Goal: Information Seeking & Learning: Check status

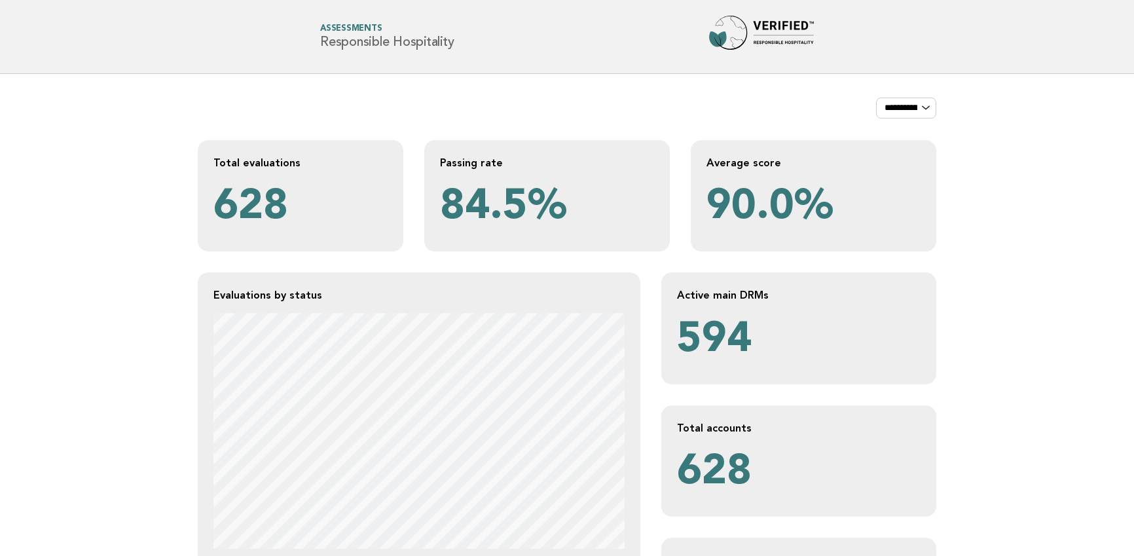
scroll to position [317, 0]
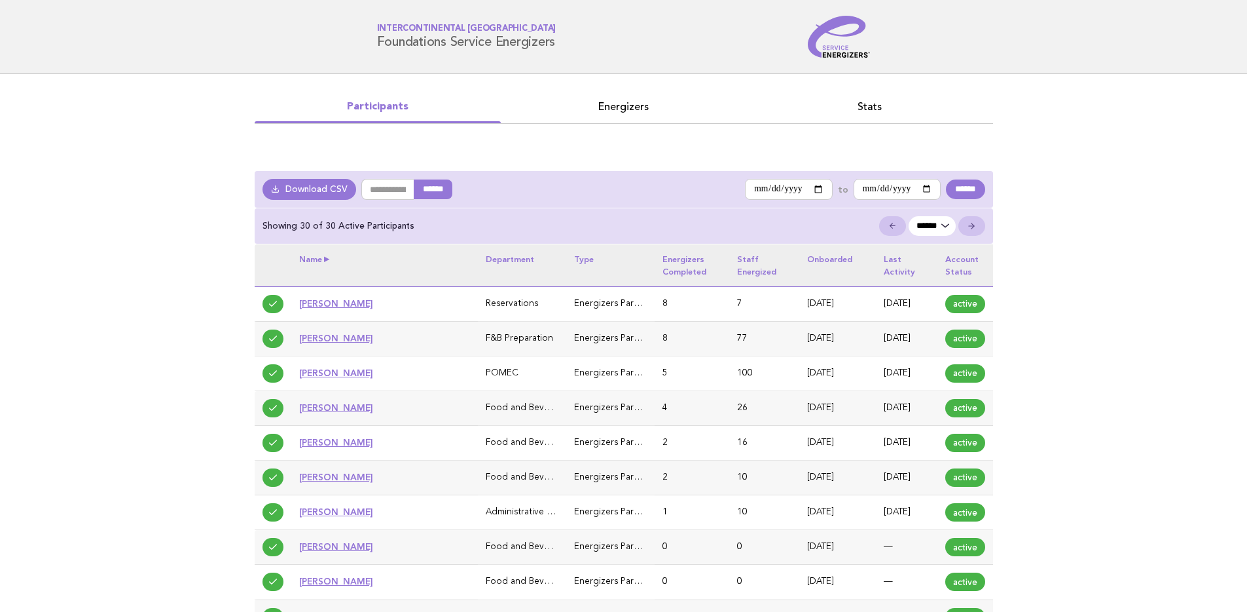
click at [327, 258] on th "Name" at bounding box center [384, 265] width 187 height 42
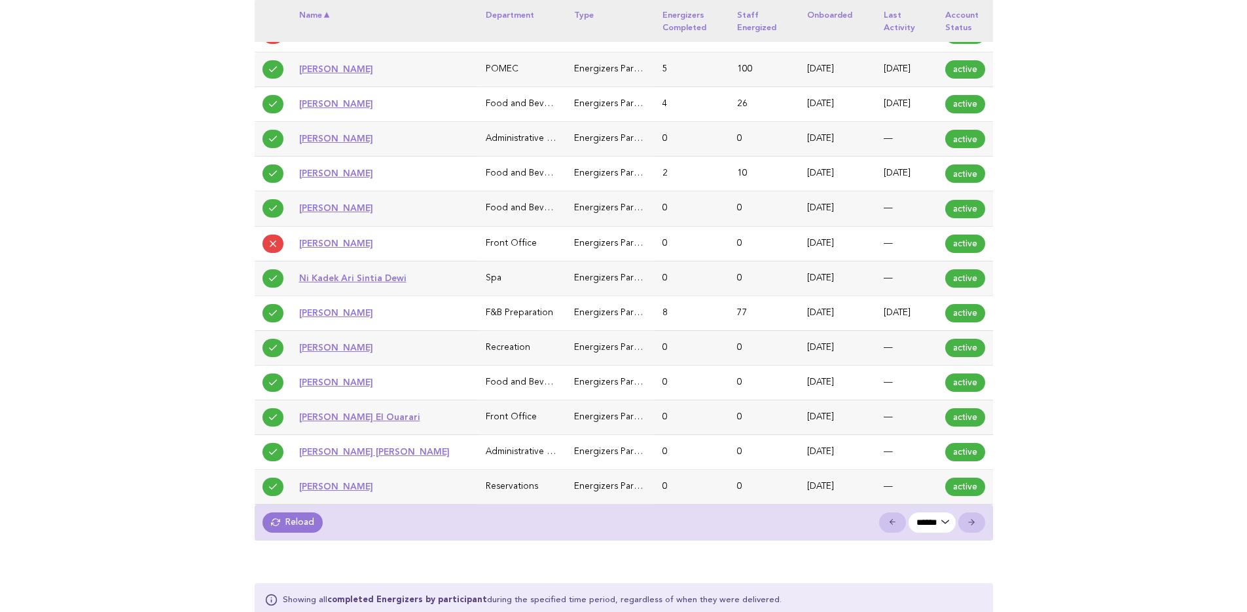
scroll to position [968, 0]
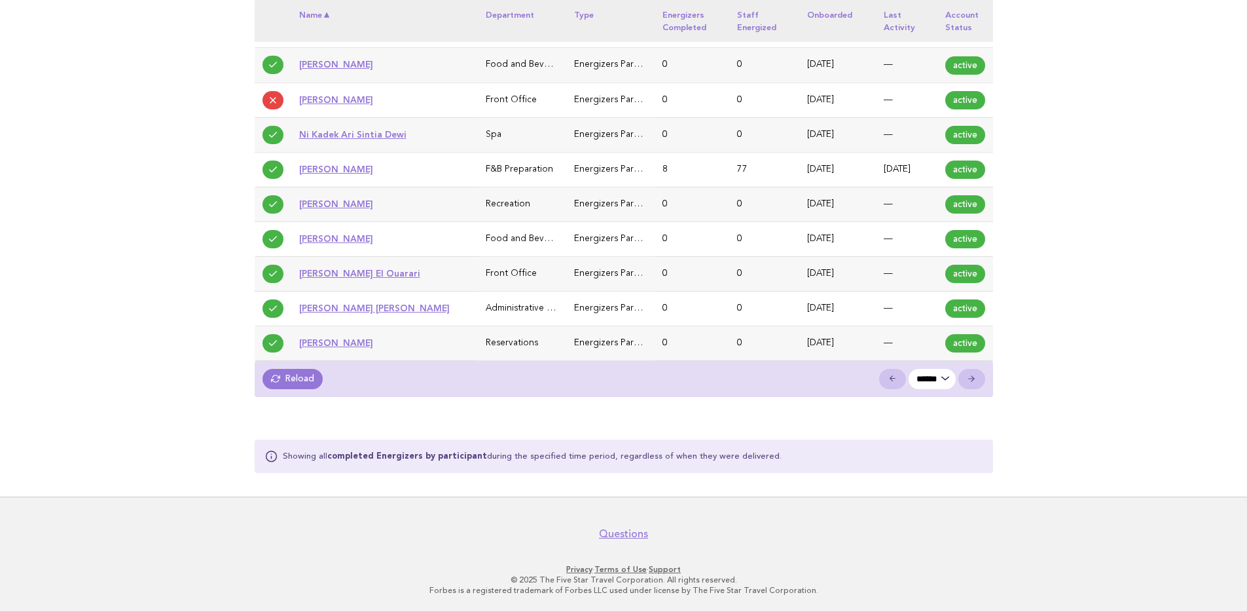
click at [293, 381] on link "Reload" at bounding box center [293, 379] width 61 height 20
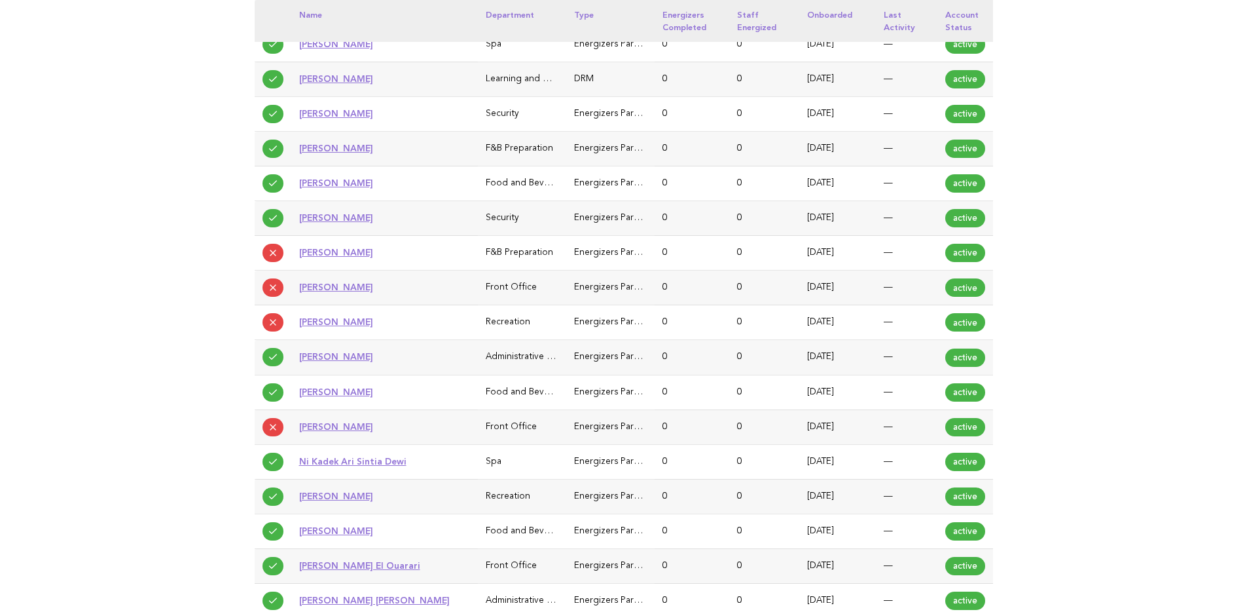
scroll to position [677, 0]
click at [166, 283] on main "**********" at bounding box center [623, 92] width 1247 height 1391
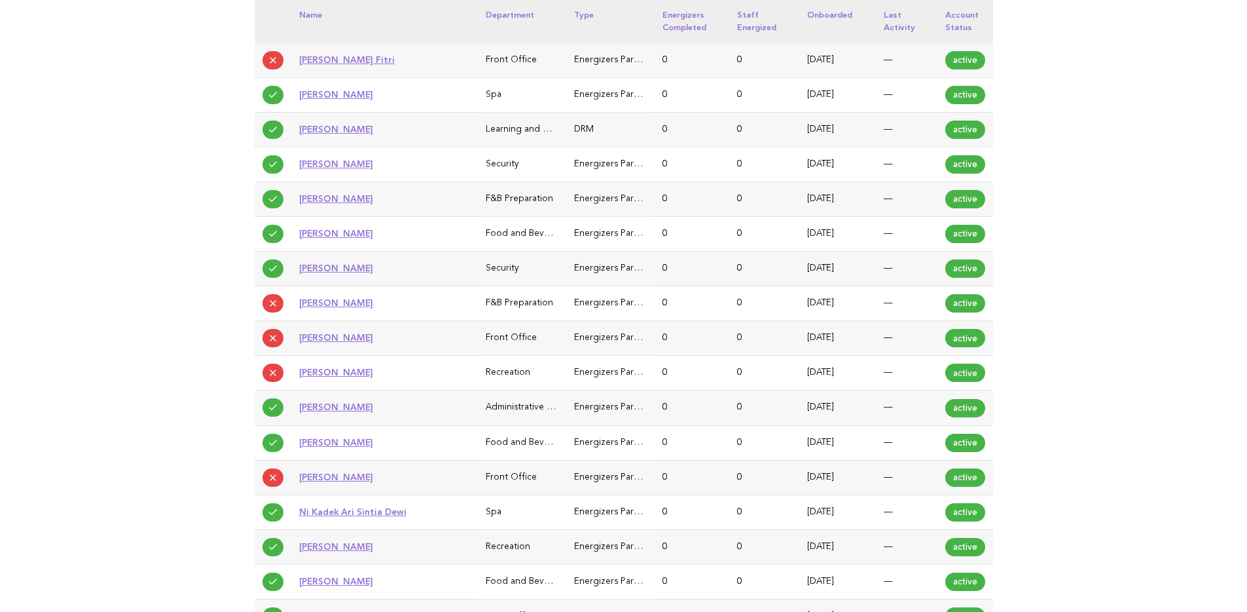
scroll to position [968, 0]
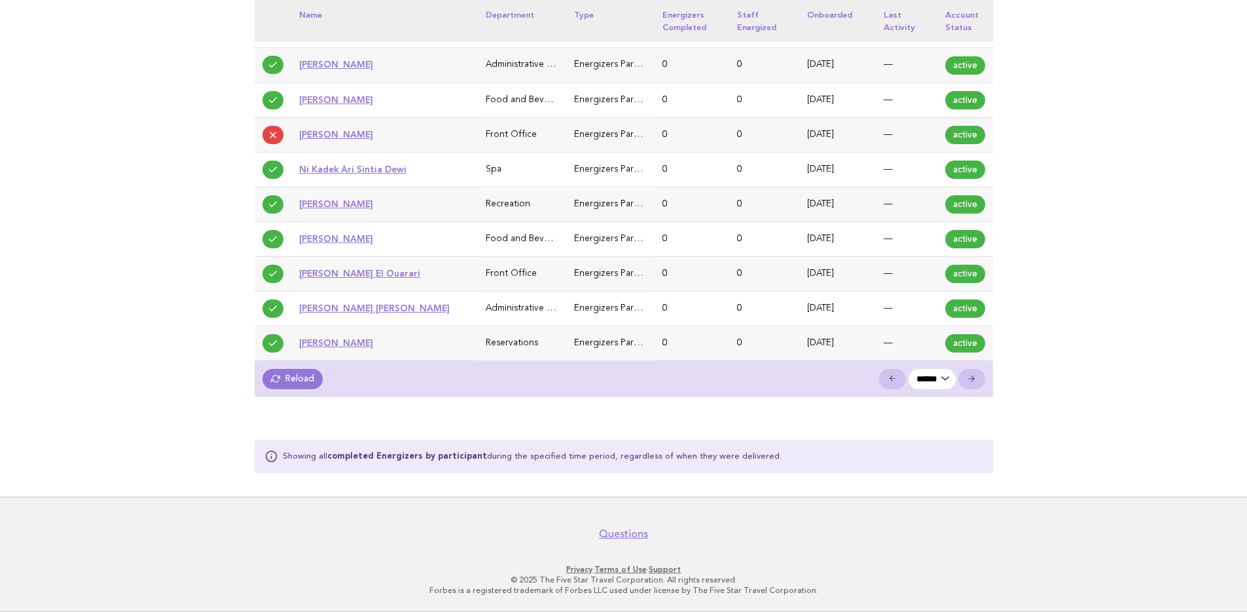
click at [285, 383] on link "Reload" at bounding box center [293, 379] width 61 height 20
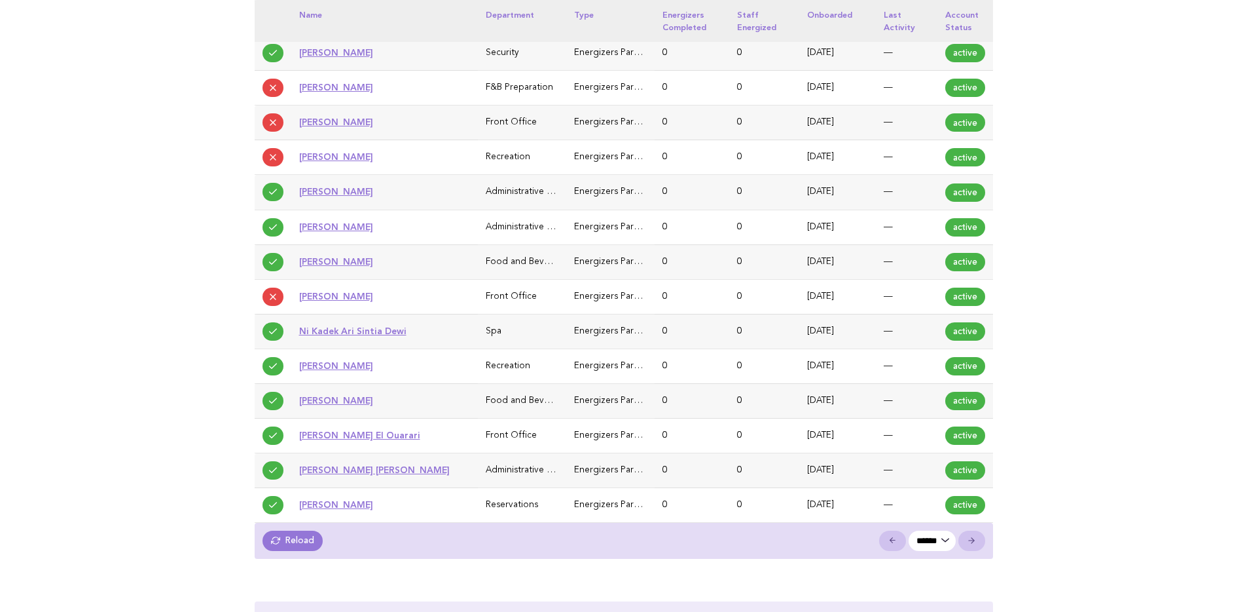
scroll to position [966, 0]
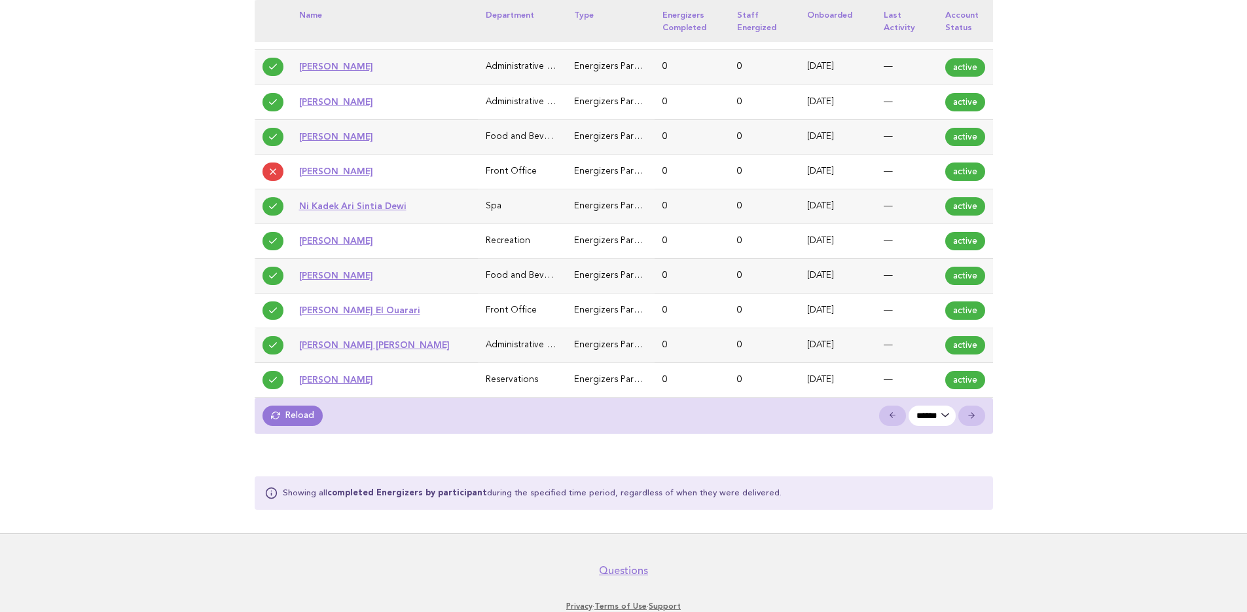
click at [282, 412] on link "Reload" at bounding box center [293, 415] width 61 height 20
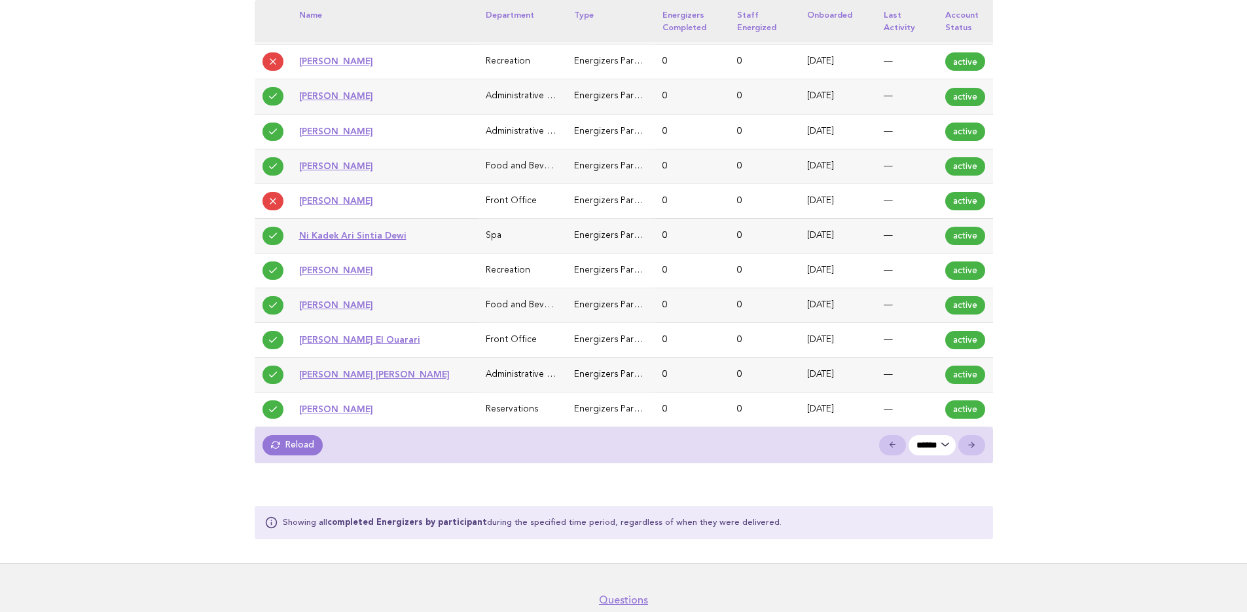
scroll to position [1003, 0]
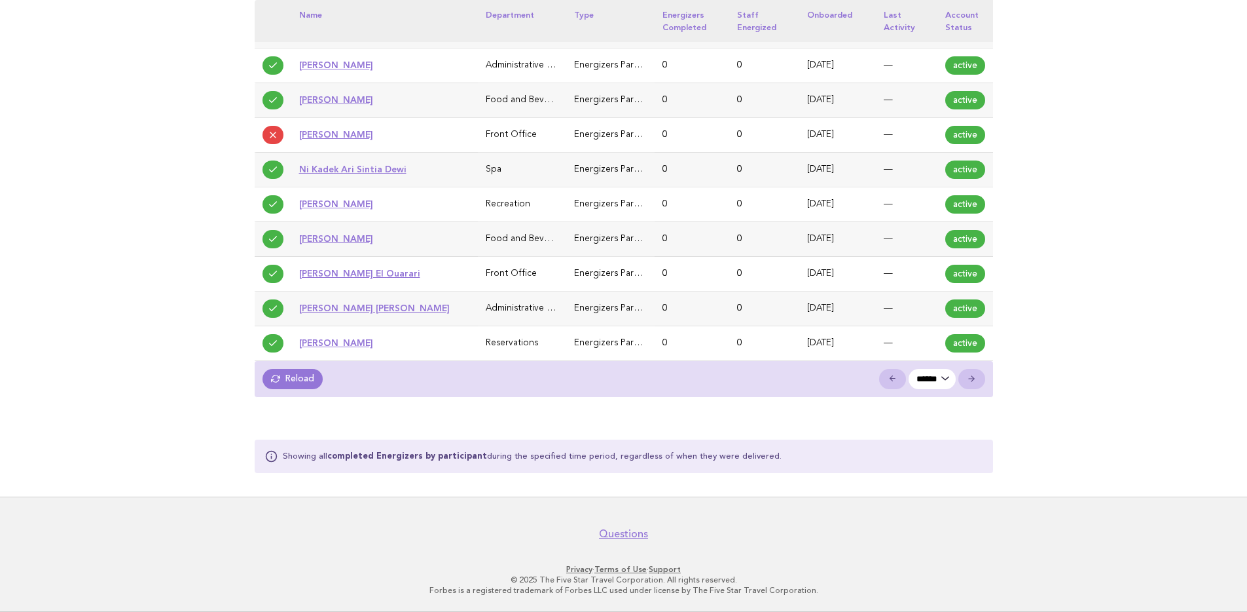
click at [292, 371] on link "Reload" at bounding box center [293, 379] width 61 height 20
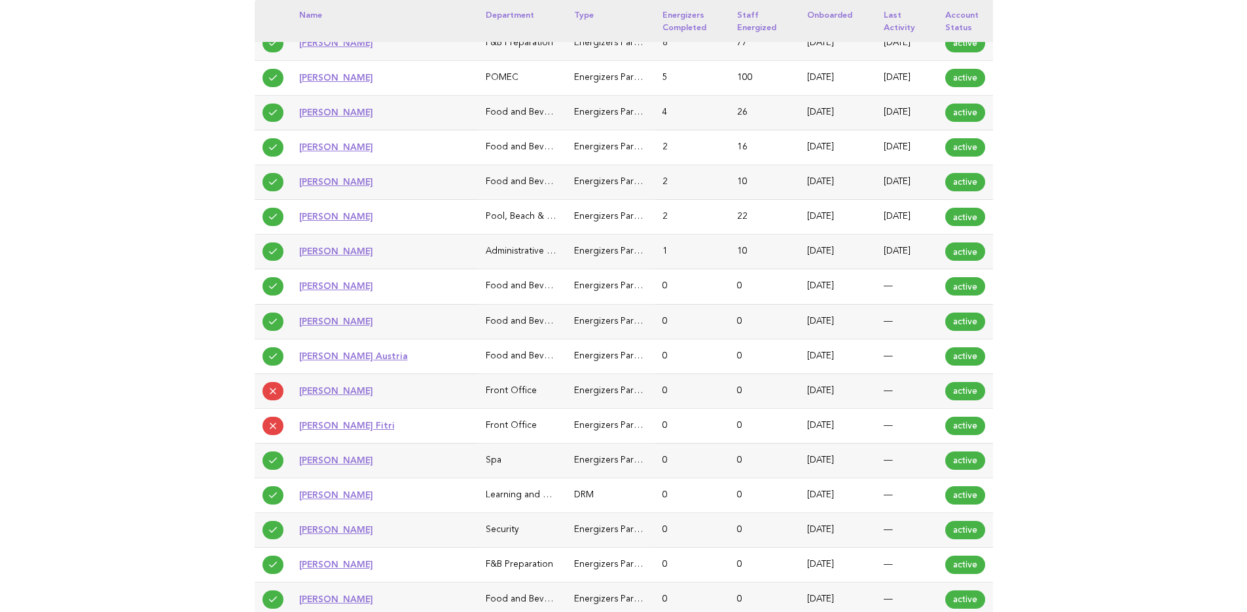
scroll to position [299, 0]
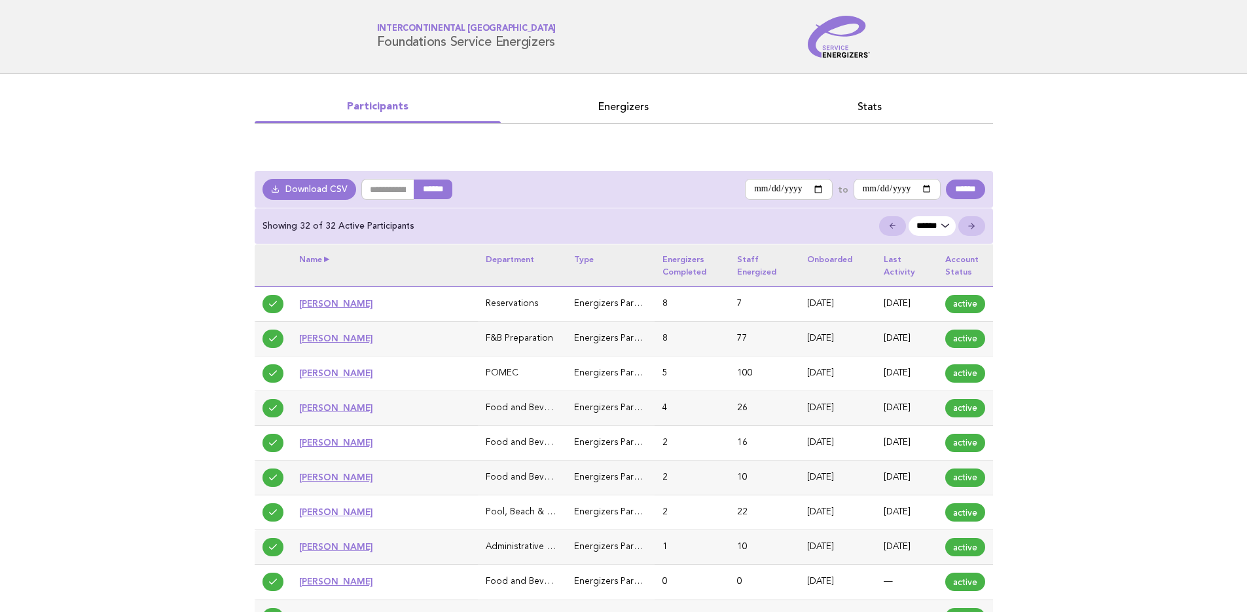
click at [322, 251] on th "Name" at bounding box center [384, 265] width 187 height 42
click at [325, 259] on th "Name" at bounding box center [384, 265] width 187 height 42
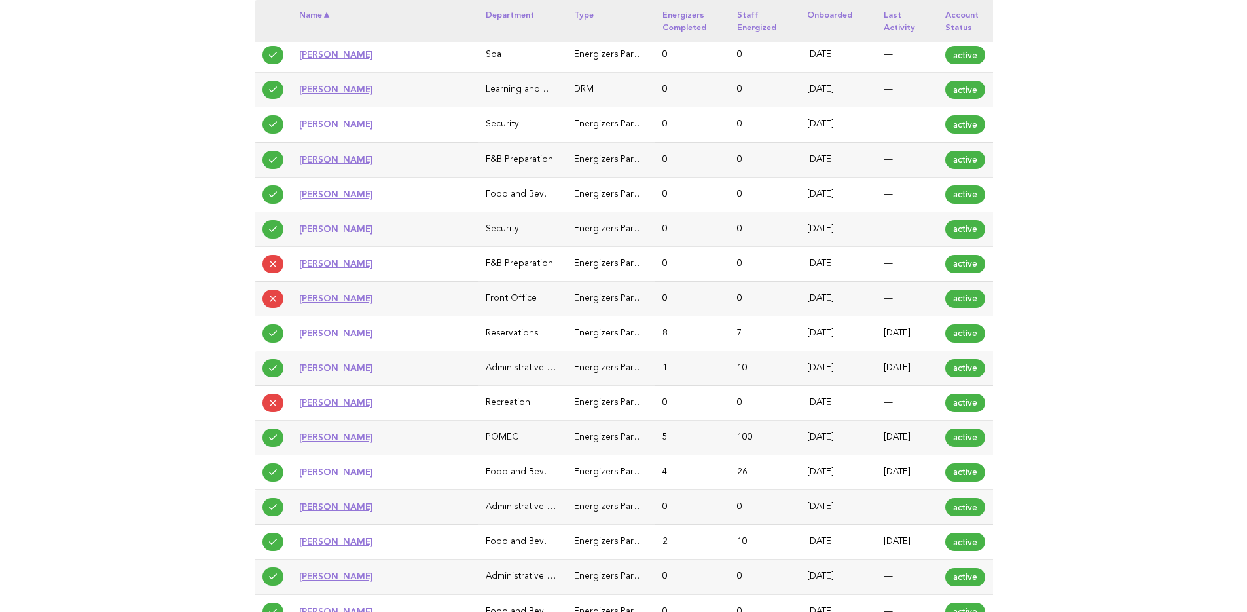
scroll to position [449, 0]
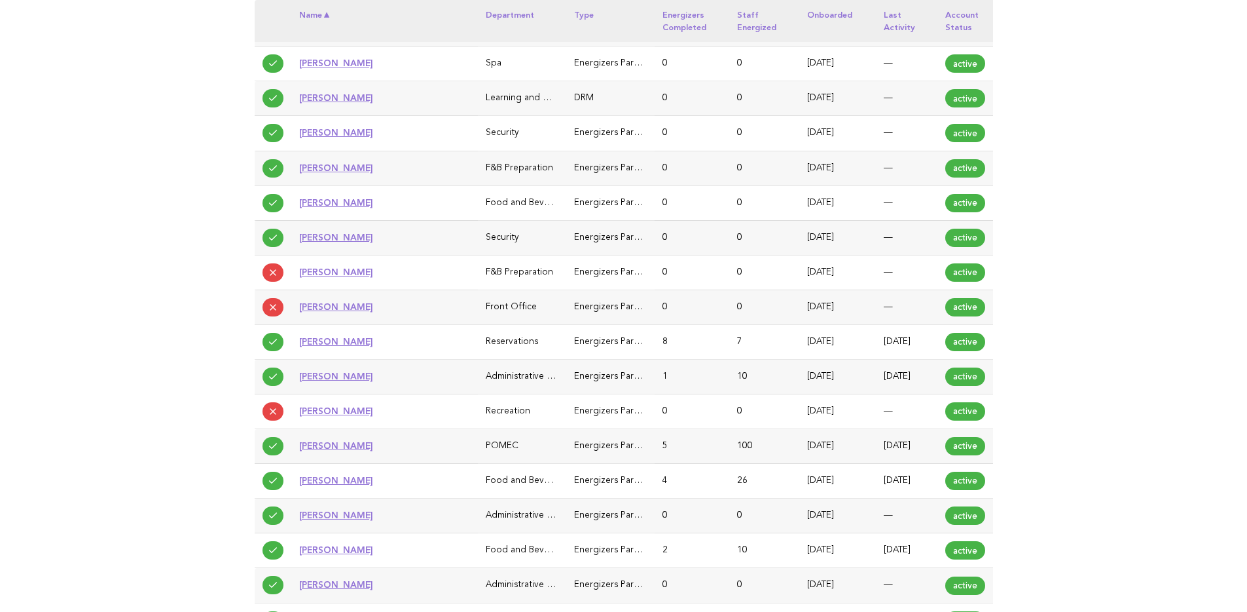
drag, startPoint x: 363, startPoint y: 350, endPoint x: 378, endPoint y: 262, distance: 89.8
click at [363, 270] on tbody "Akhilesh Sah Food and Beverage Energizers Participant 2 16 Apr 28 2025 Sep 15 2…" at bounding box center [624, 394] width 739 height 1112
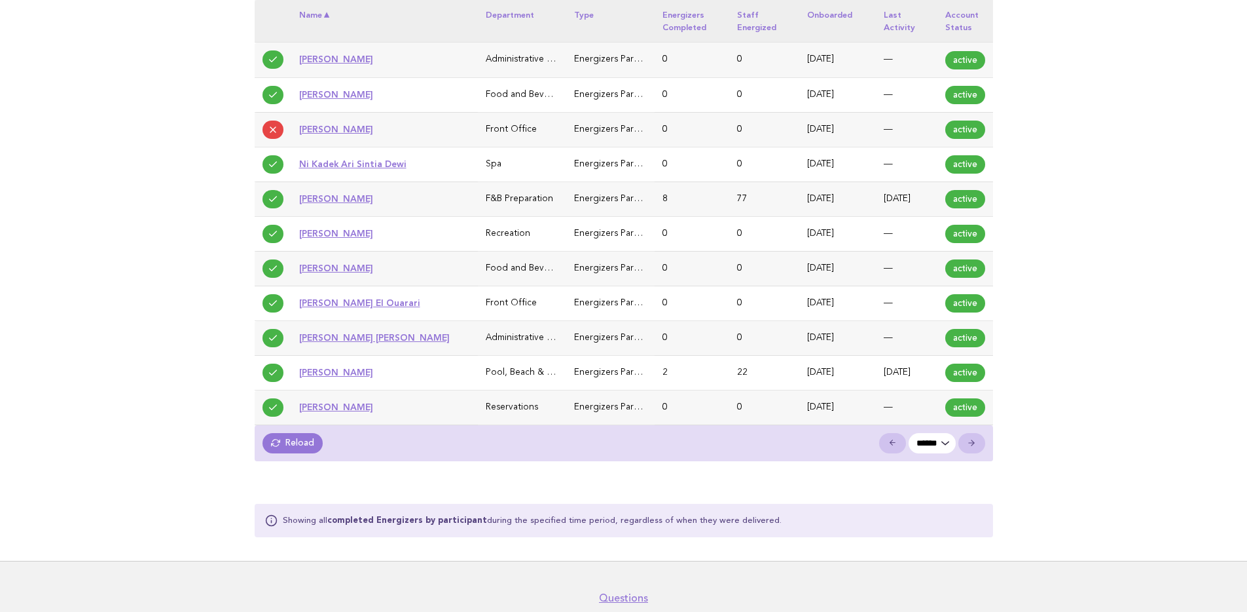
scroll to position [1038, 0]
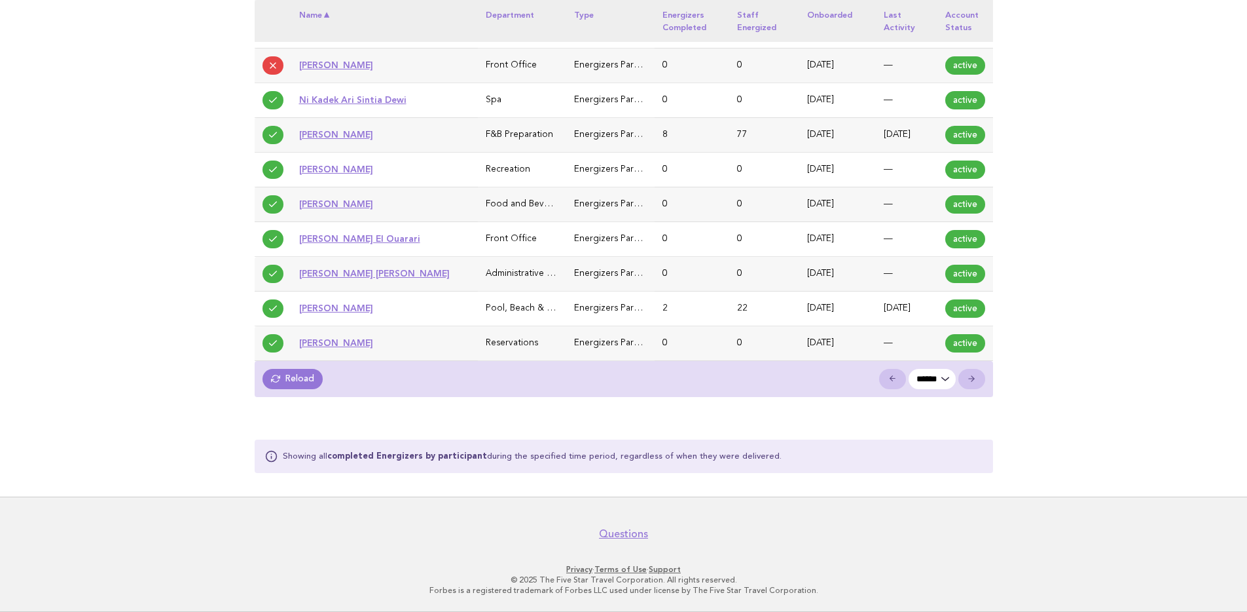
click at [272, 378] on icon at bounding box center [275, 378] width 9 height 9
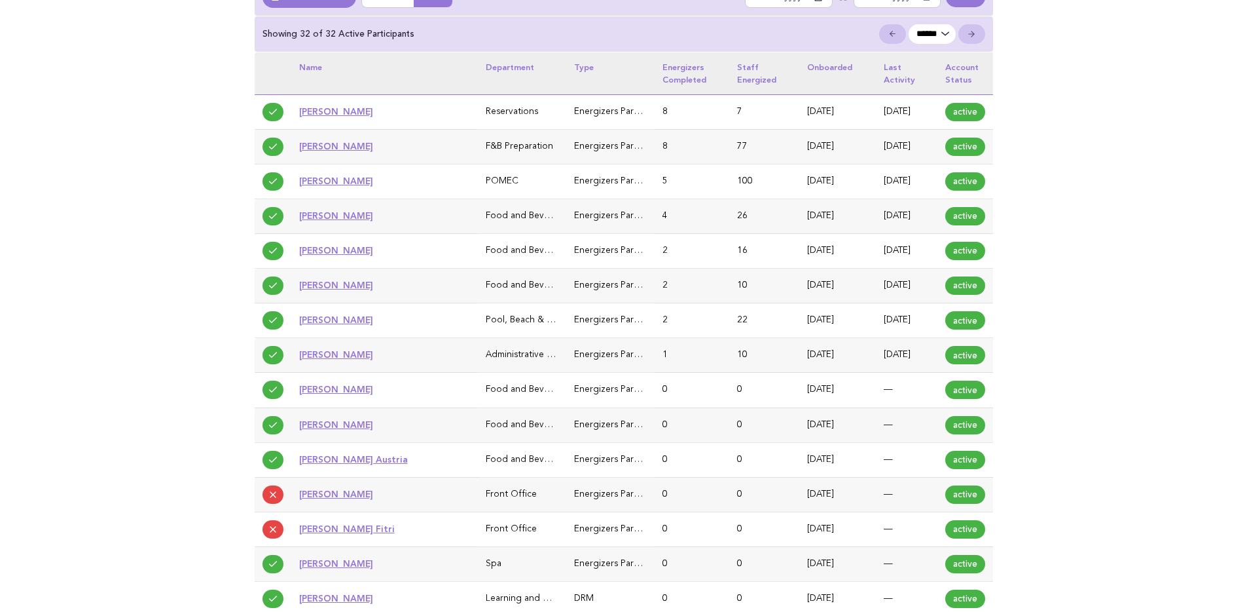
scroll to position [196, 0]
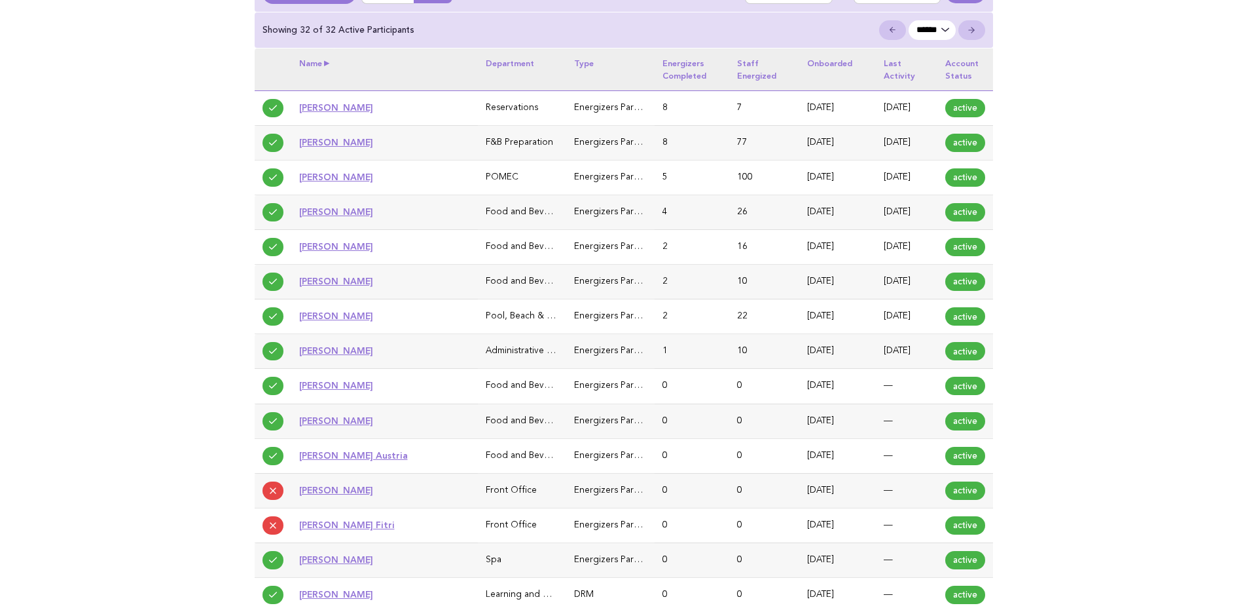
click at [329, 64] on th "Name" at bounding box center [384, 69] width 187 height 42
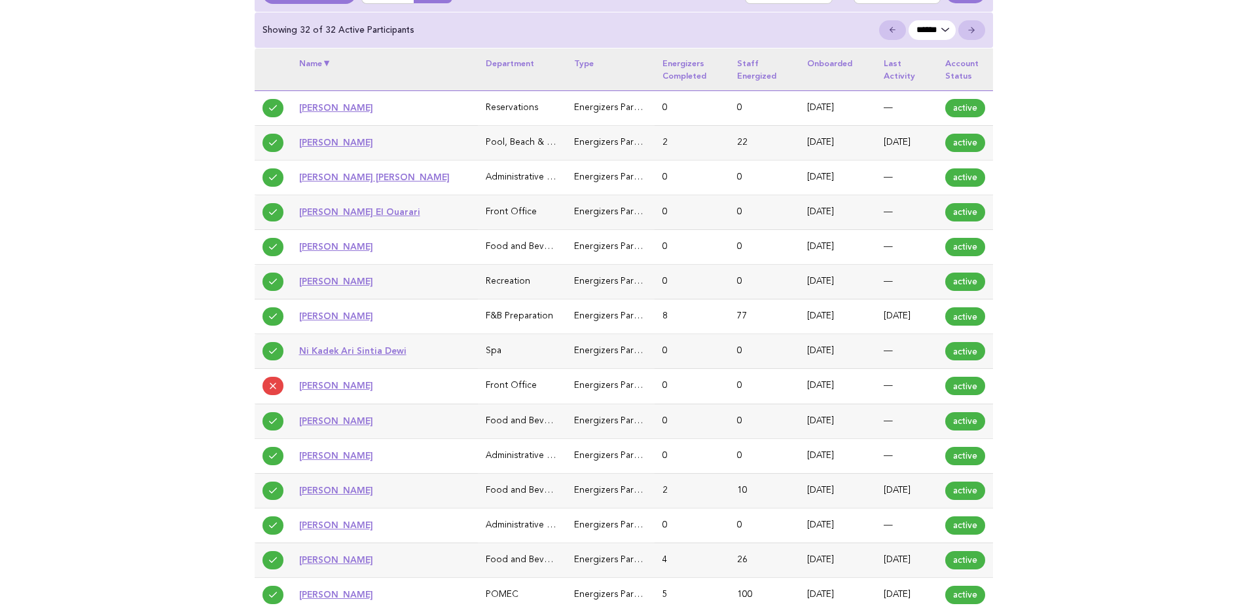
click at [326, 67] on th "Name" at bounding box center [384, 69] width 187 height 42
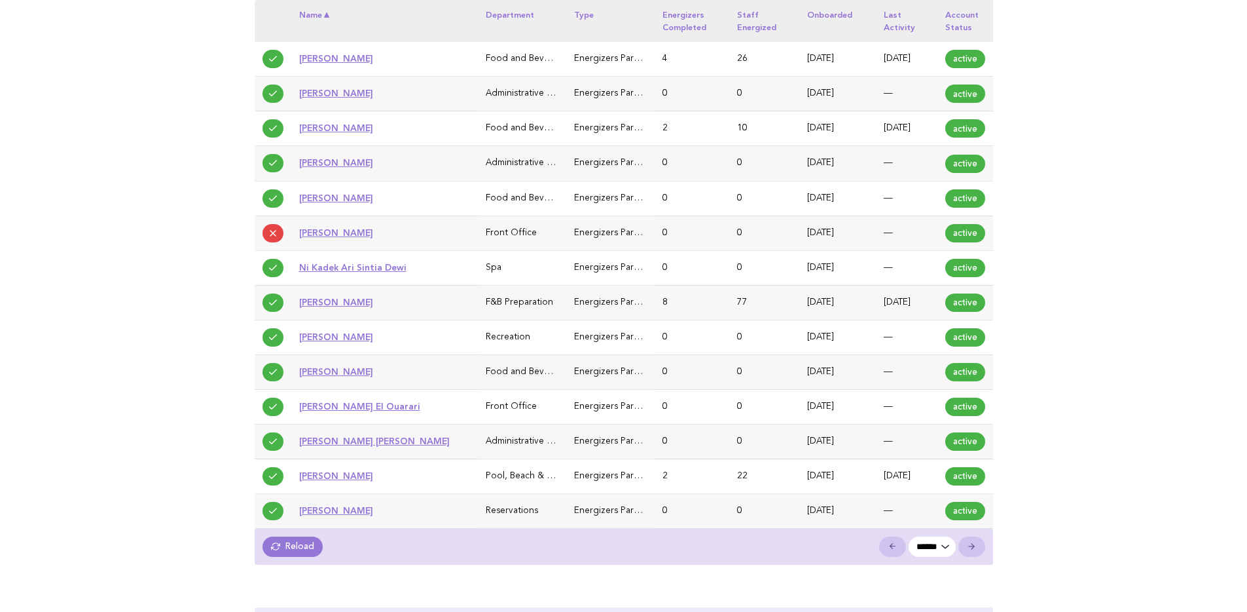
scroll to position [1038, 0]
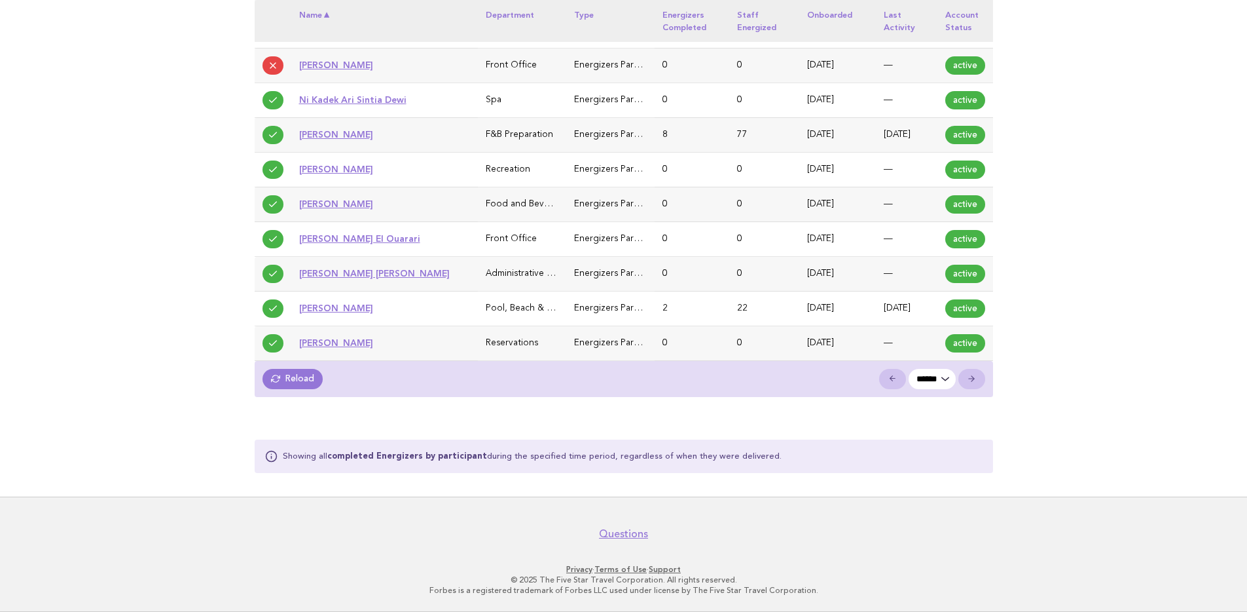
click at [264, 380] on link "Reload" at bounding box center [293, 379] width 61 height 20
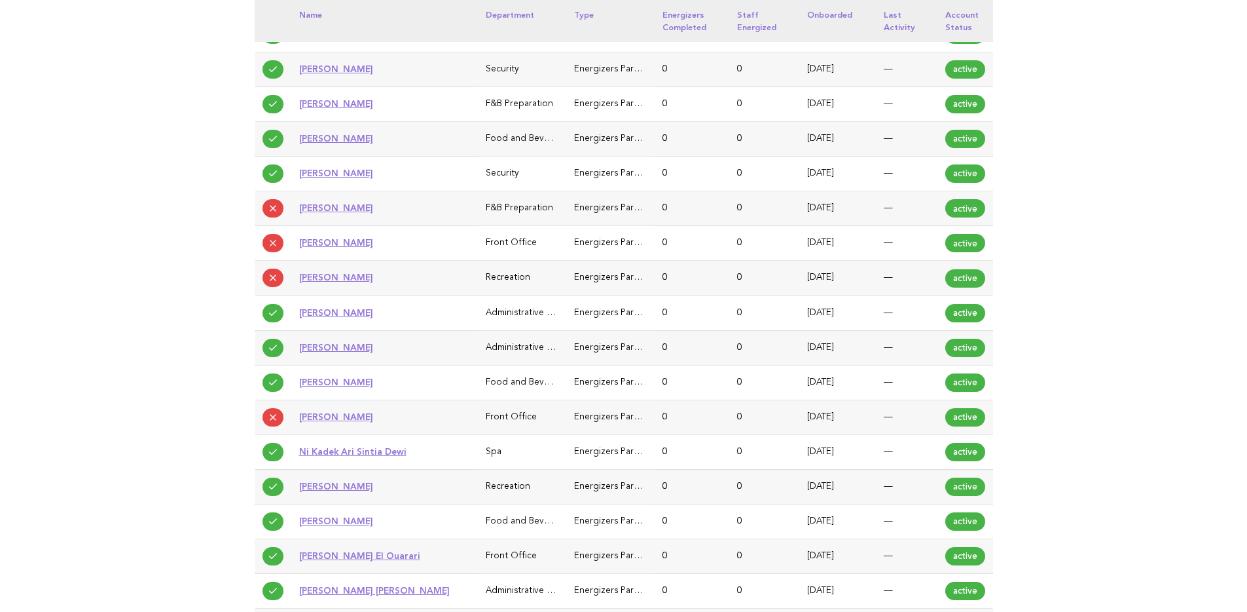
scroll to position [1038, 0]
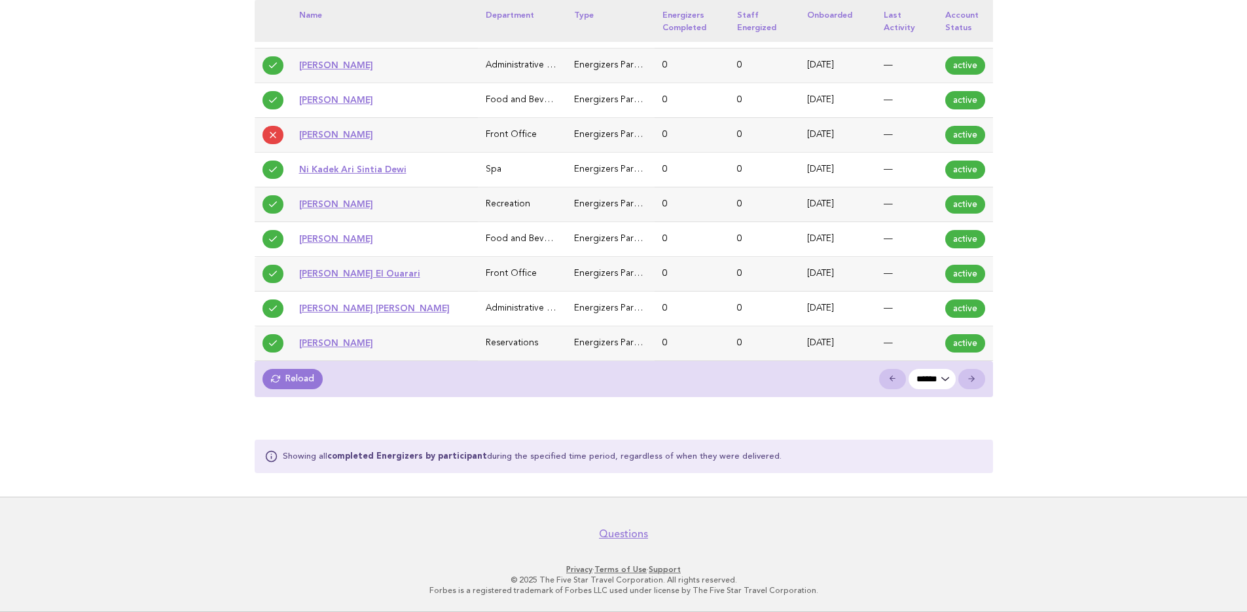
click at [291, 375] on link "Reload" at bounding box center [293, 379] width 61 height 20
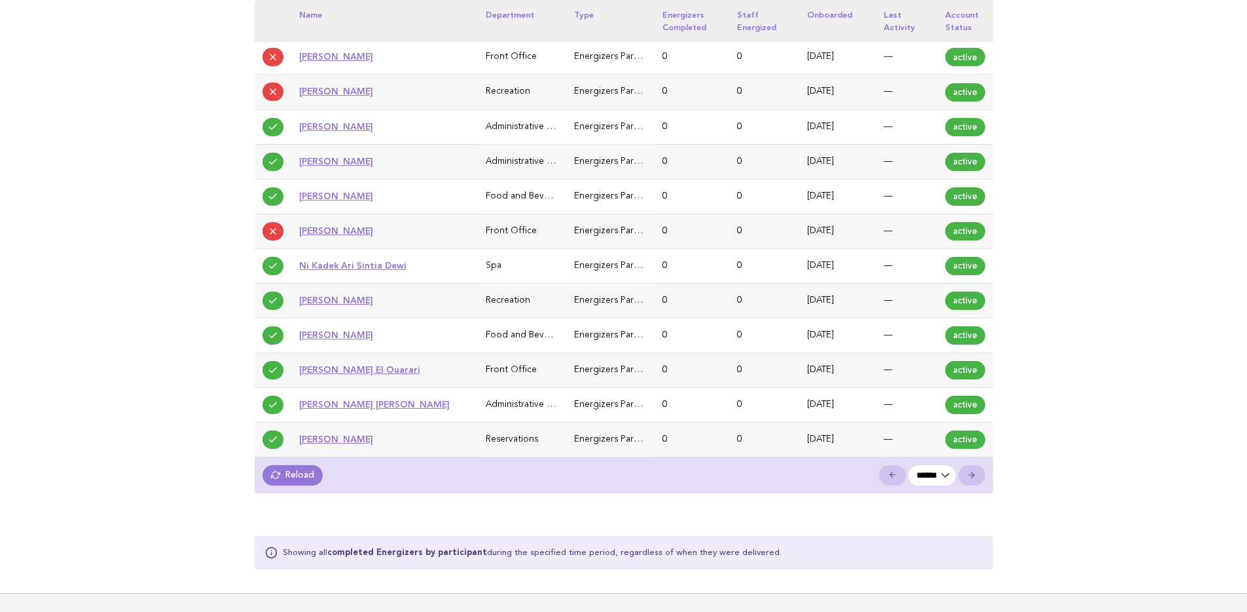
scroll to position [972, 0]
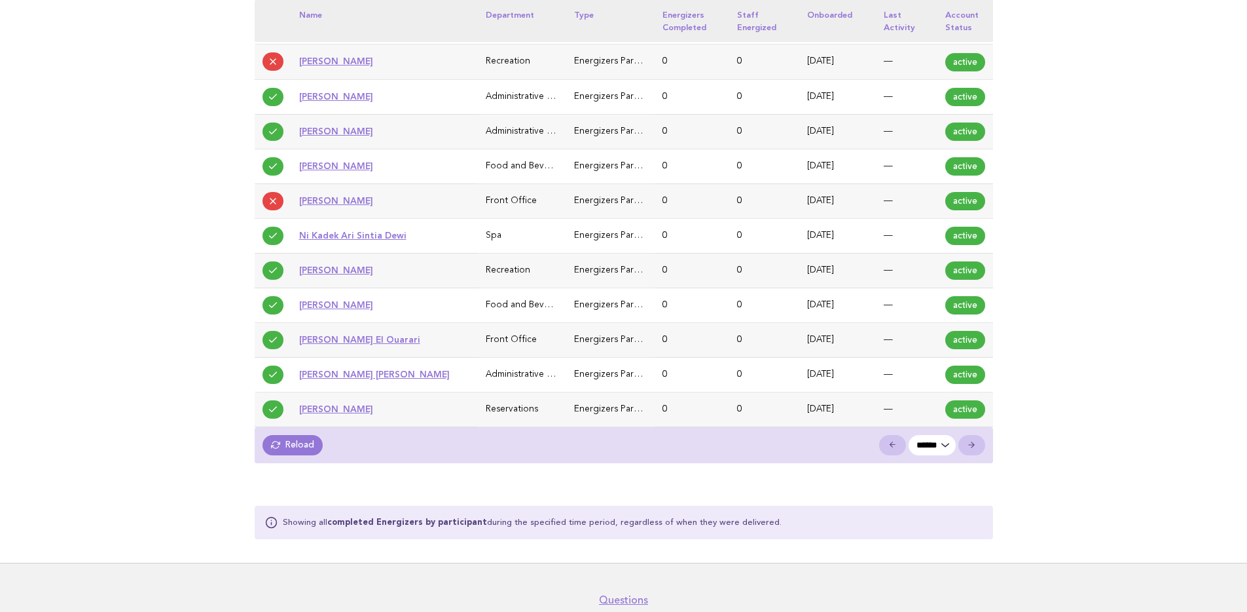
click at [287, 437] on link "Reload" at bounding box center [293, 445] width 61 height 20
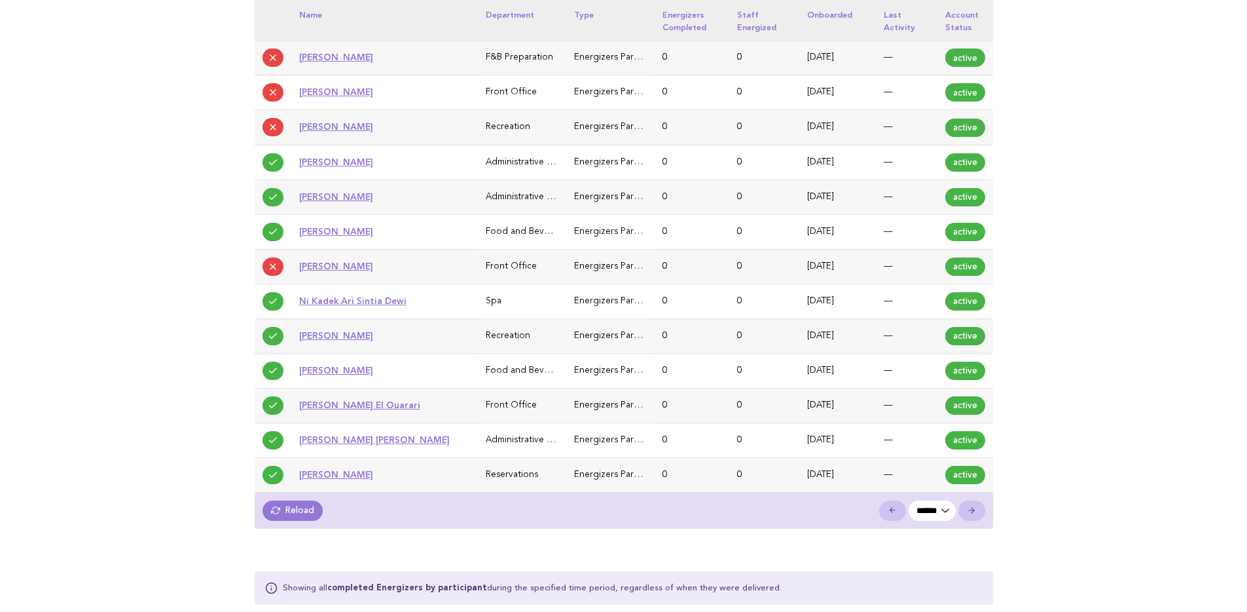
scroll to position [1038, 0]
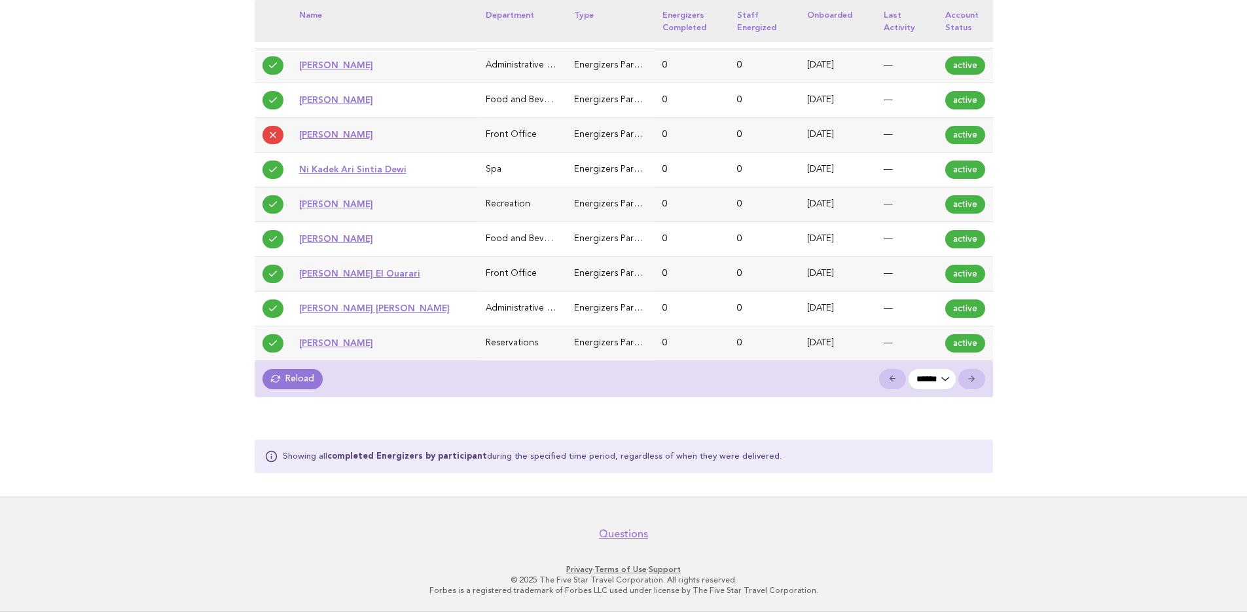
click at [295, 378] on link "Reload" at bounding box center [293, 379] width 61 height 20
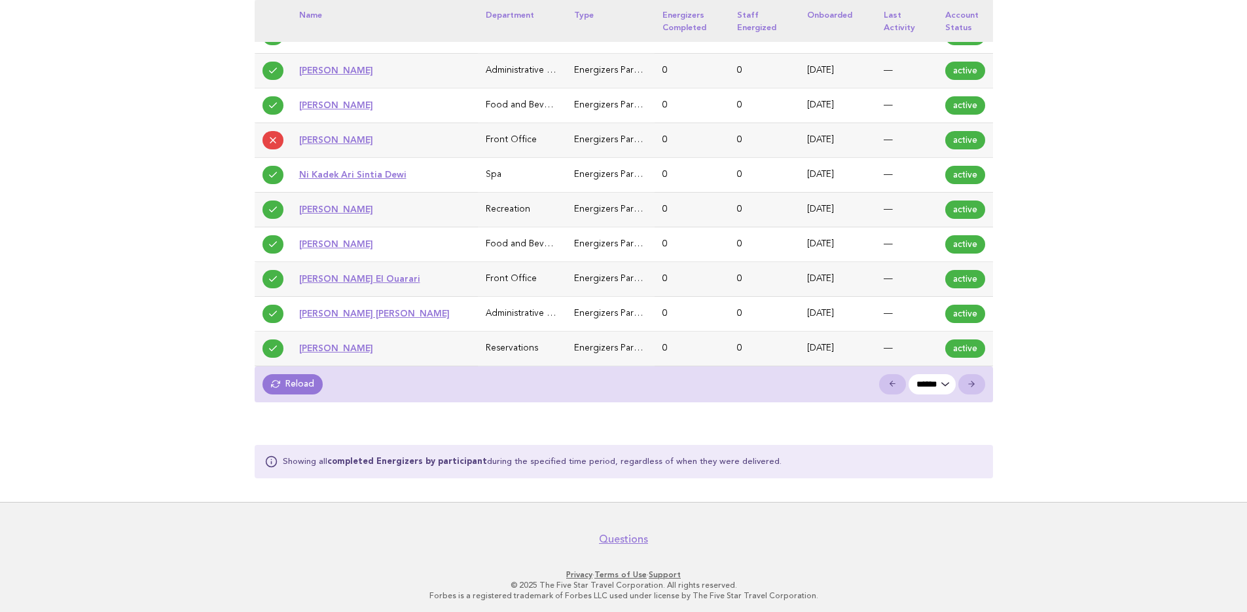
scroll to position [1038, 0]
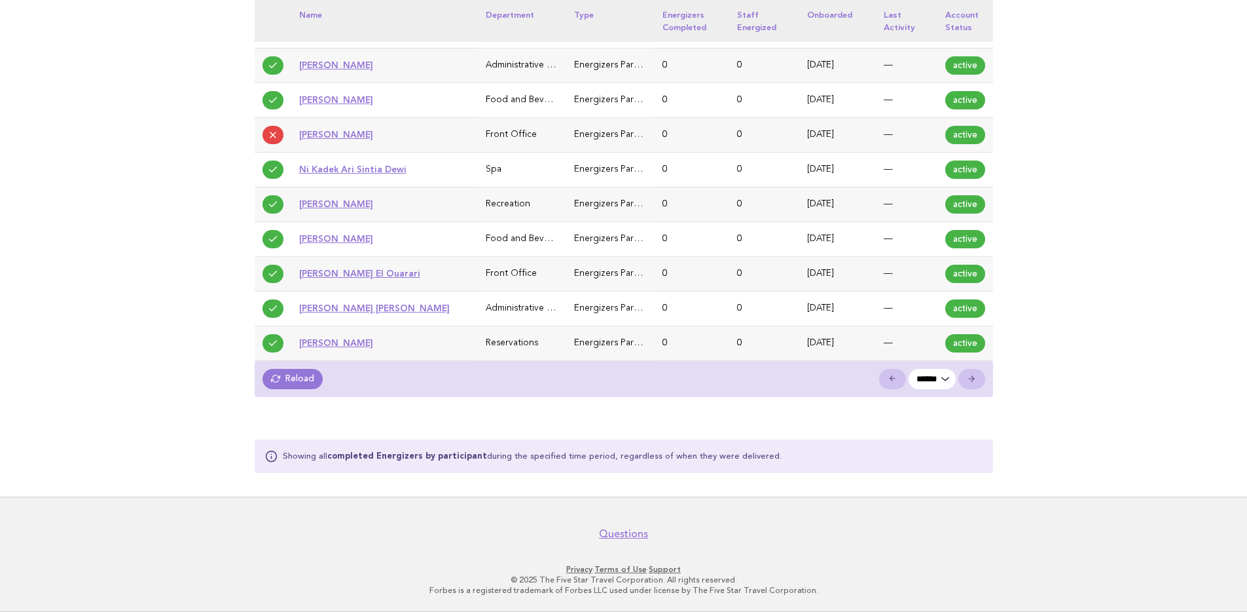
click at [293, 377] on link "Reload" at bounding box center [293, 379] width 61 height 20
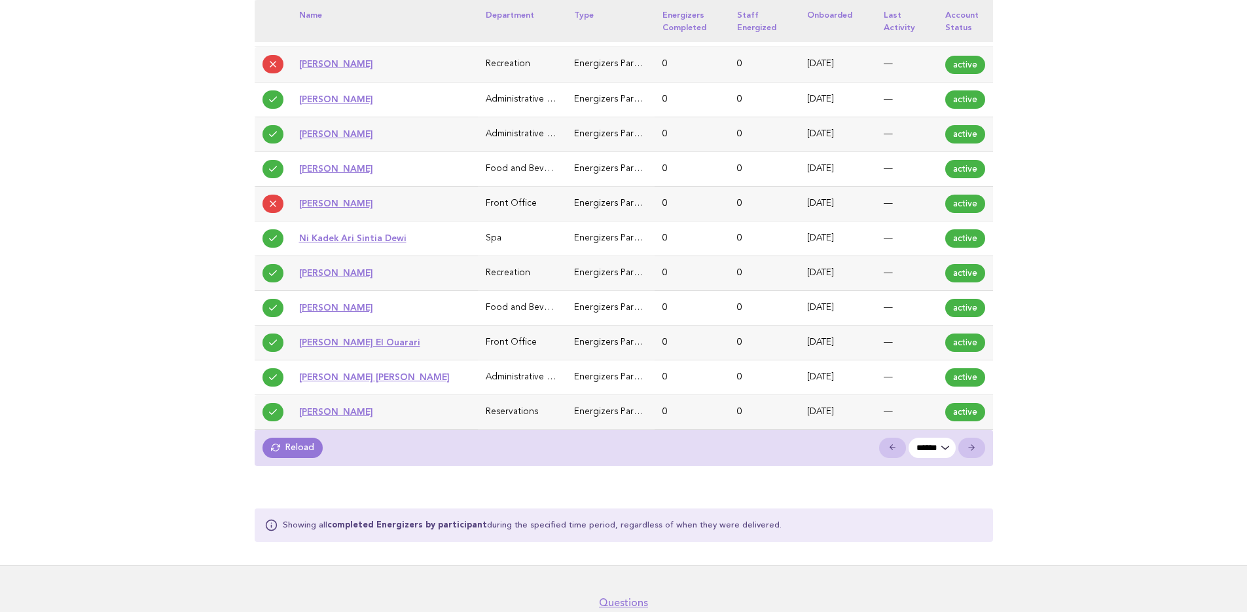
scroll to position [1038, 0]
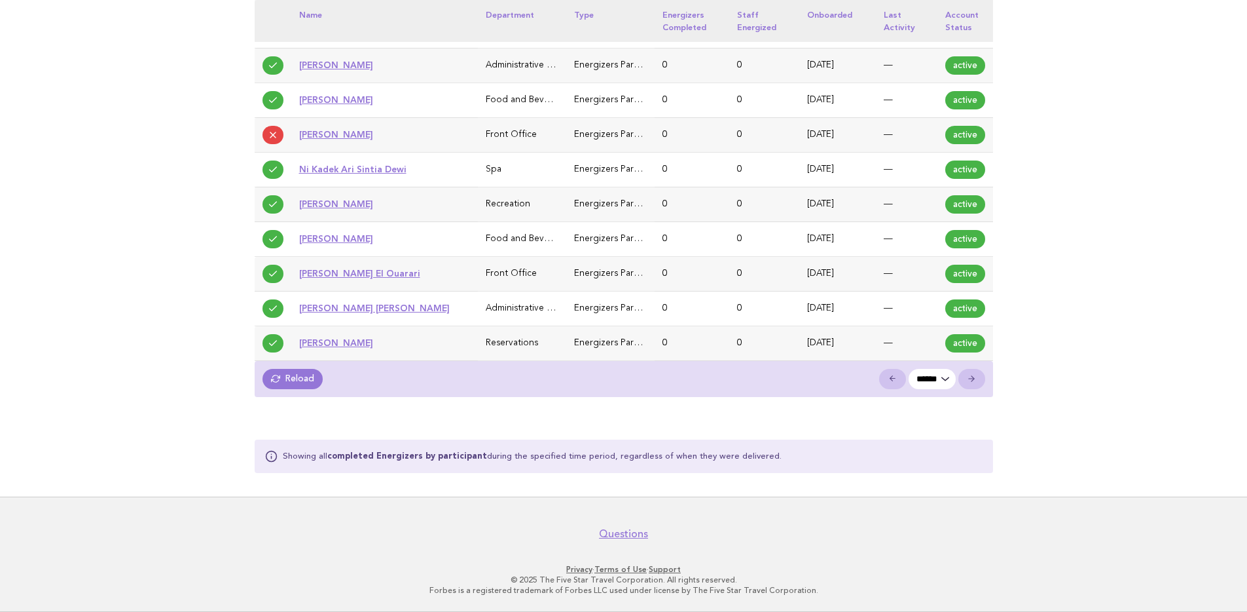
click at [306, 376] on link "Reload" at bounding box center [293, 379] width 61 height 20
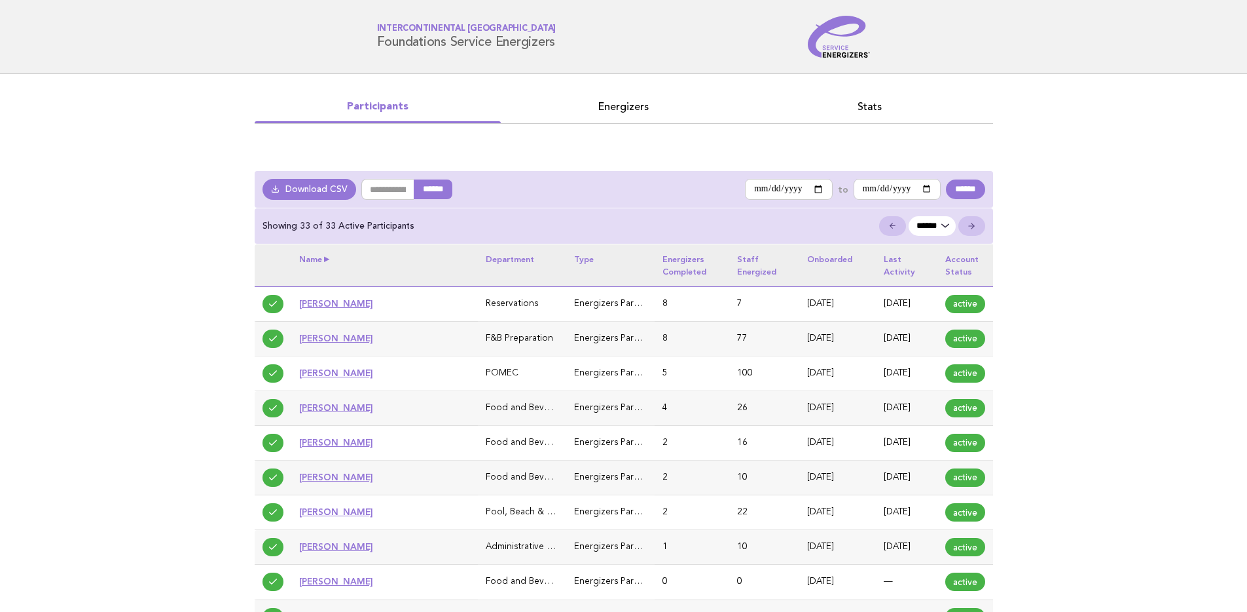
click at [329, 260] on th "Name" at bounding box center [384, 265] width 187 height 42
click at [327, 258] on th "Name" at bounding box center [384, 265] width 187 height 42
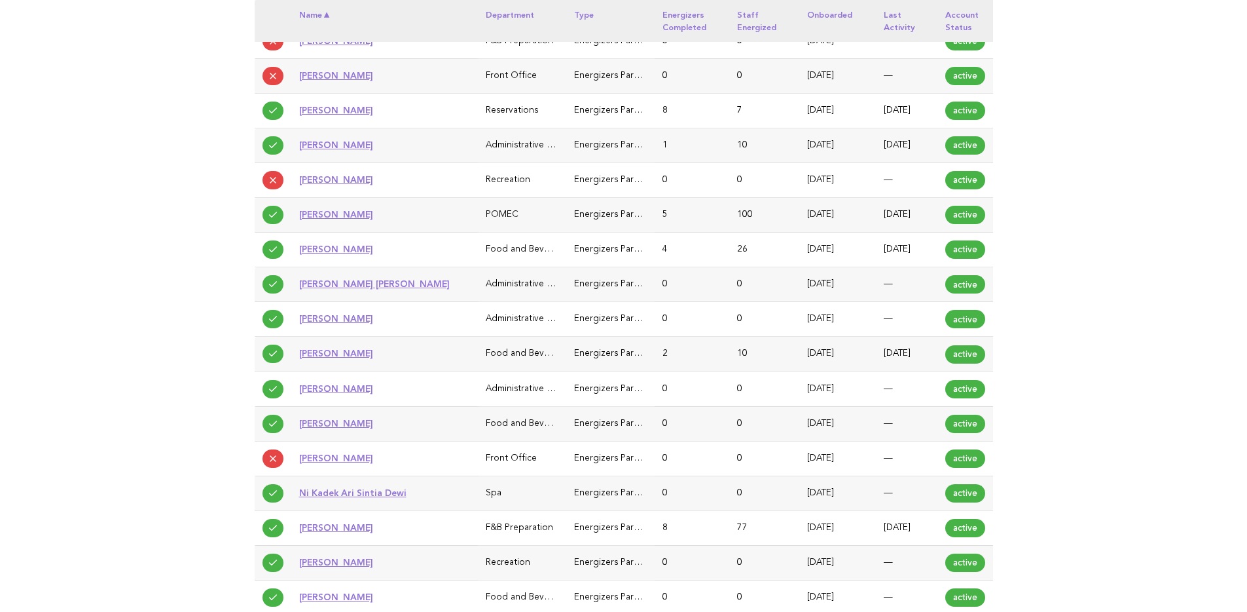
scroll to position [1072, 0]
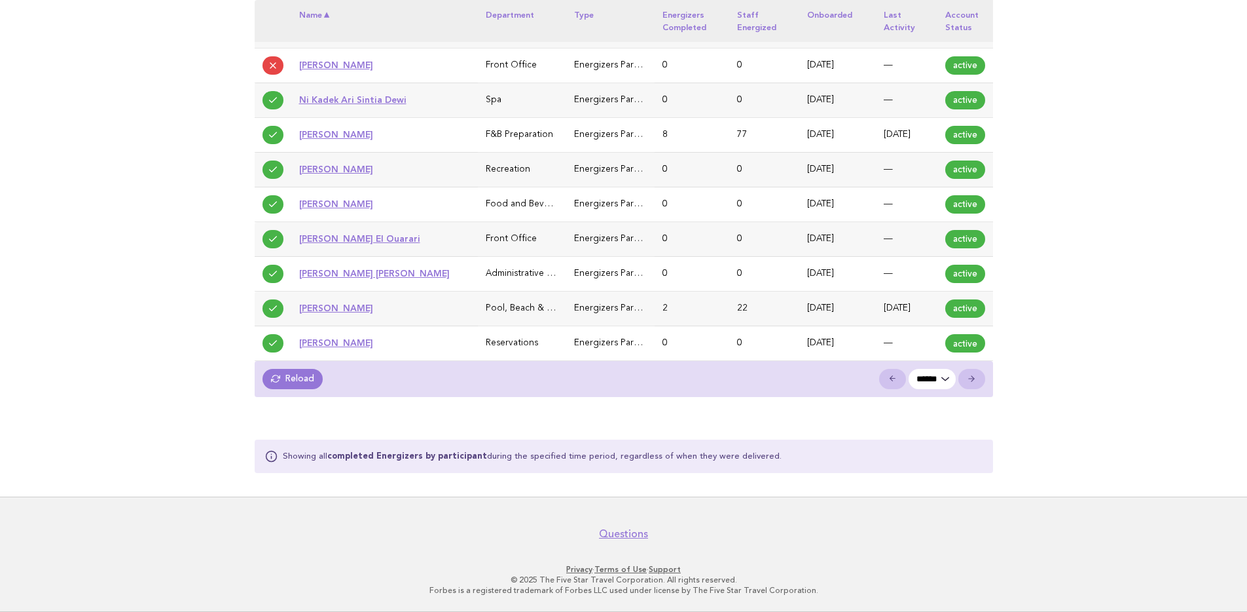
click at [291, 382] on link "Reload" at bounding box center [293, 379] width 61 height 20
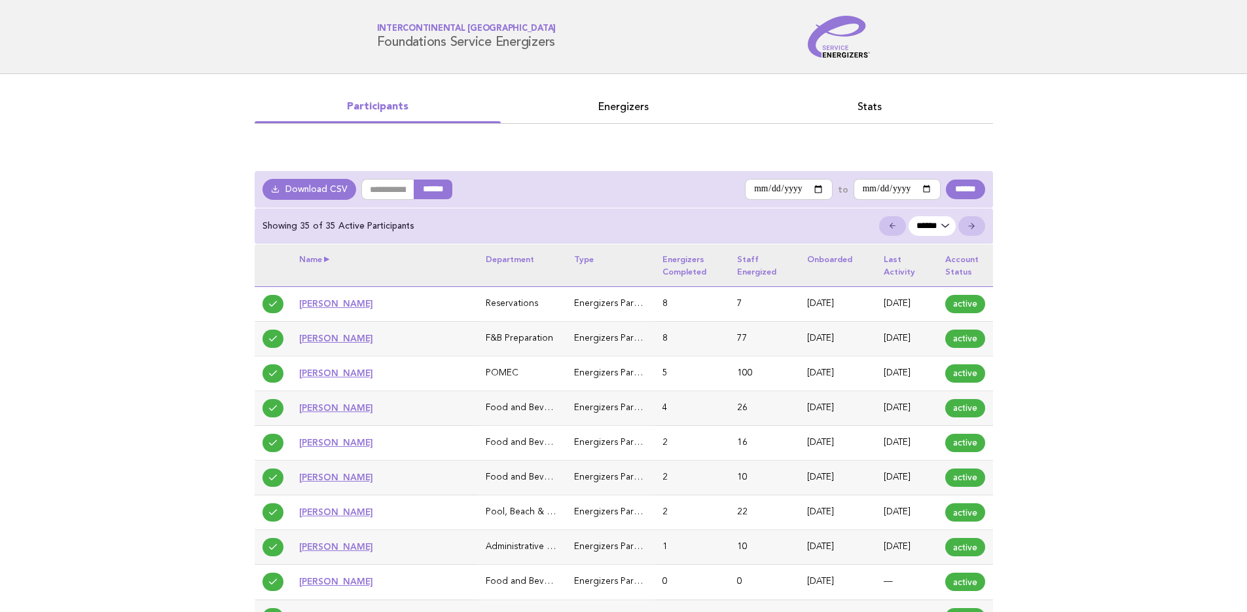
click at [333, 259] on th "Name" at bounding box center [384, 265] width 187 height 42
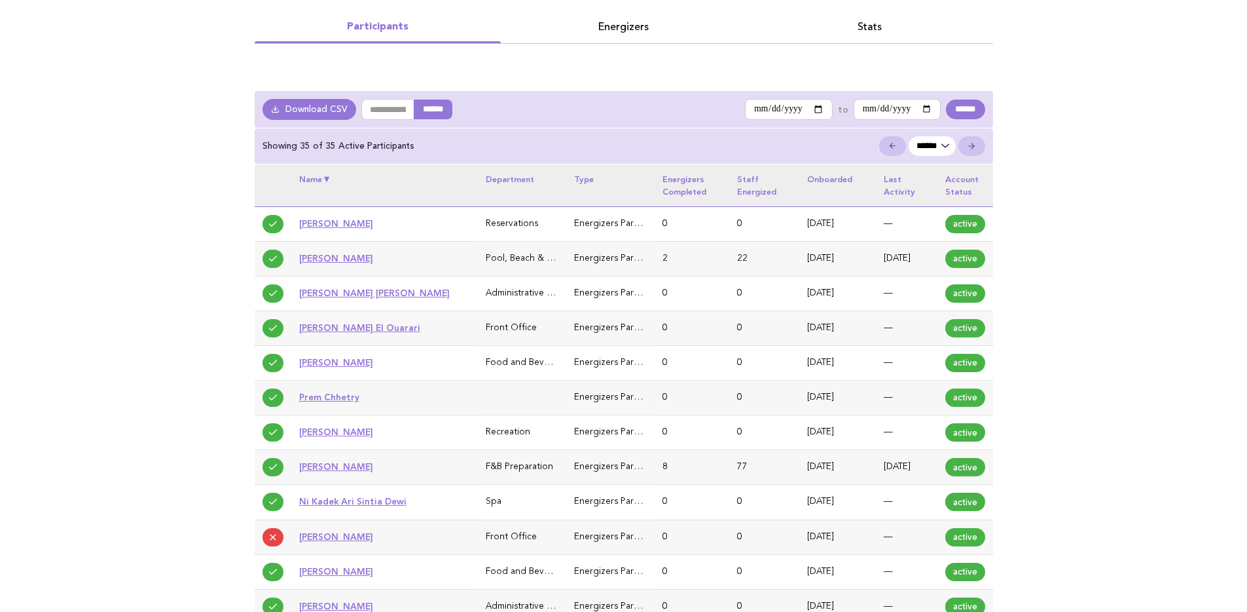
scroll to position [36, 0]
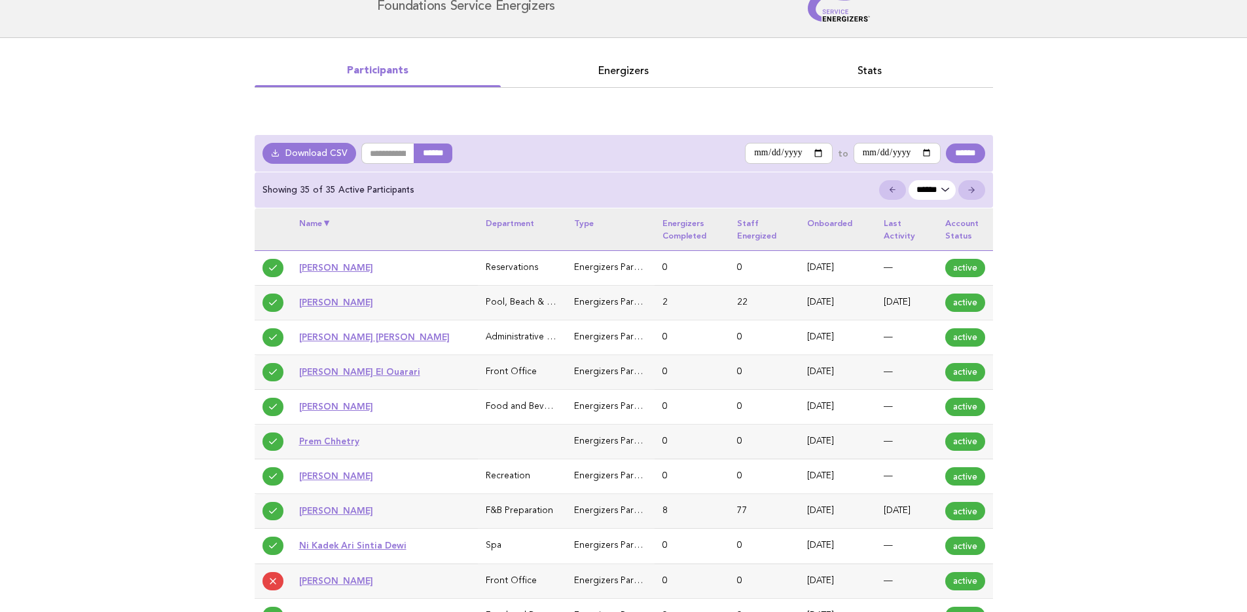
click at [326, 225] on th "Name" at bounding box center [384, 229] width 187 height 42
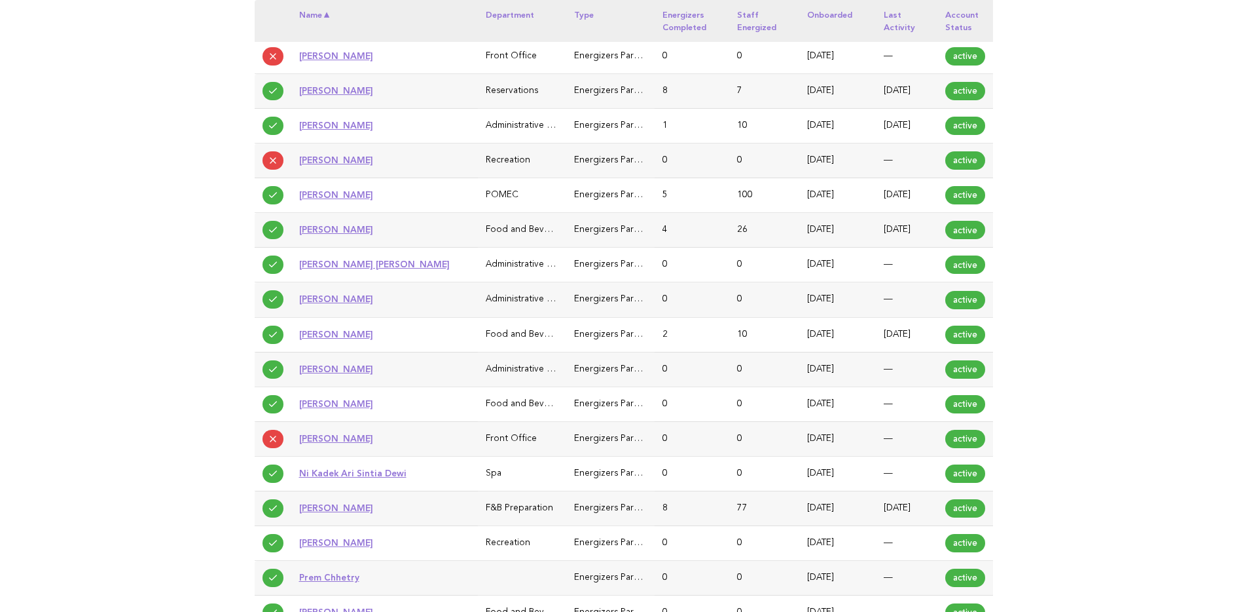
scroll to position [1142, 0]
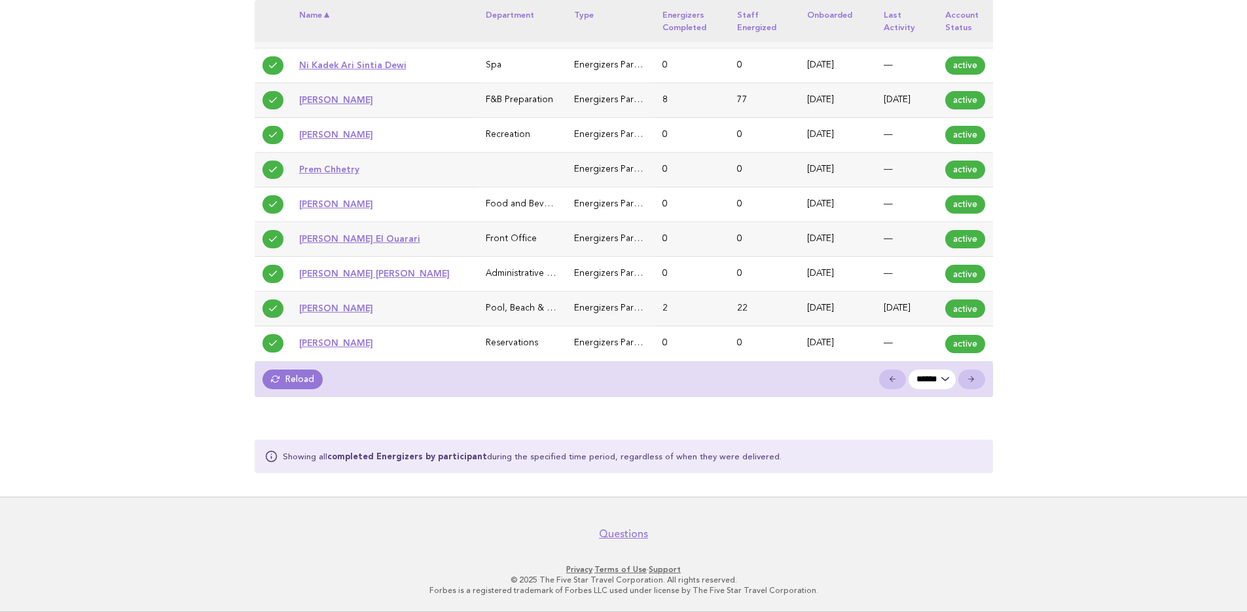
click at [302, 386] on link "Reload" at bounding box center [293, 379] width 61 height 20
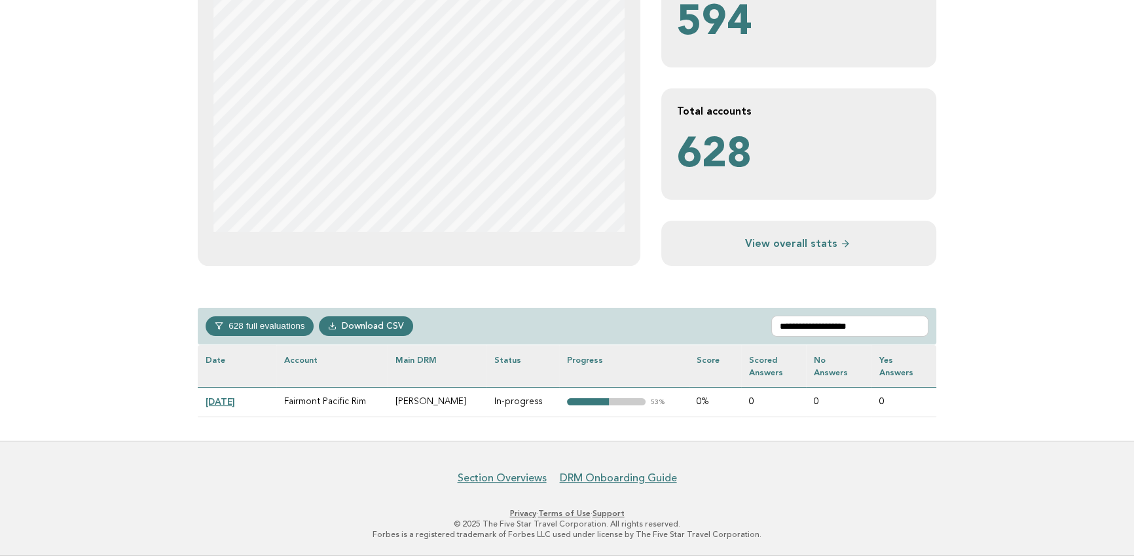
scroll to position [317, 0]
click at [853, 324] on input "**********" at bounding box center [849, 326] width 157 height 21
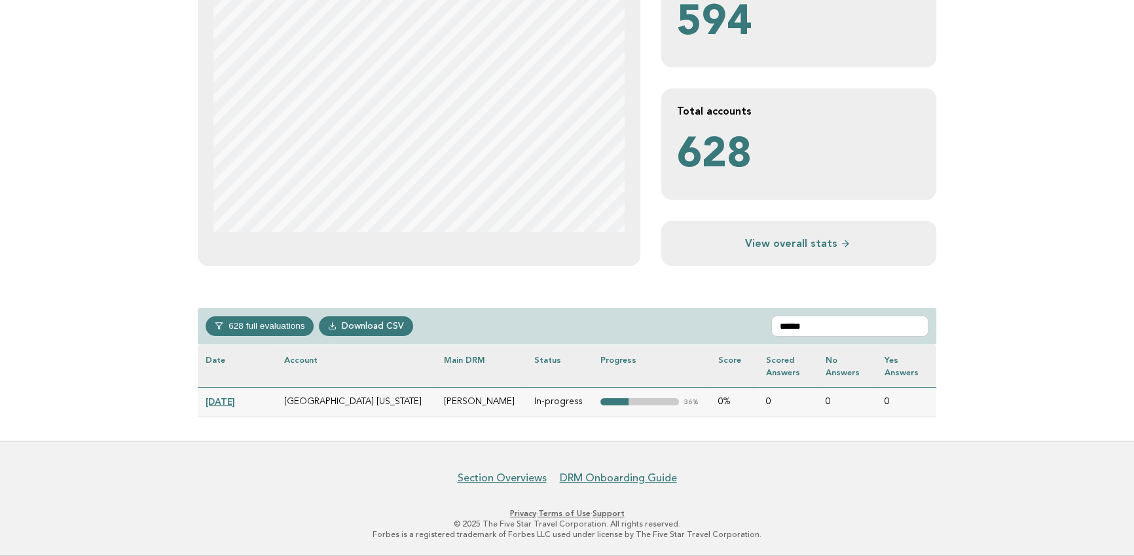
type input "*****"
click at [235, 400] on link "[DATE]" at bounding box center [220, 401] width 29 height 10
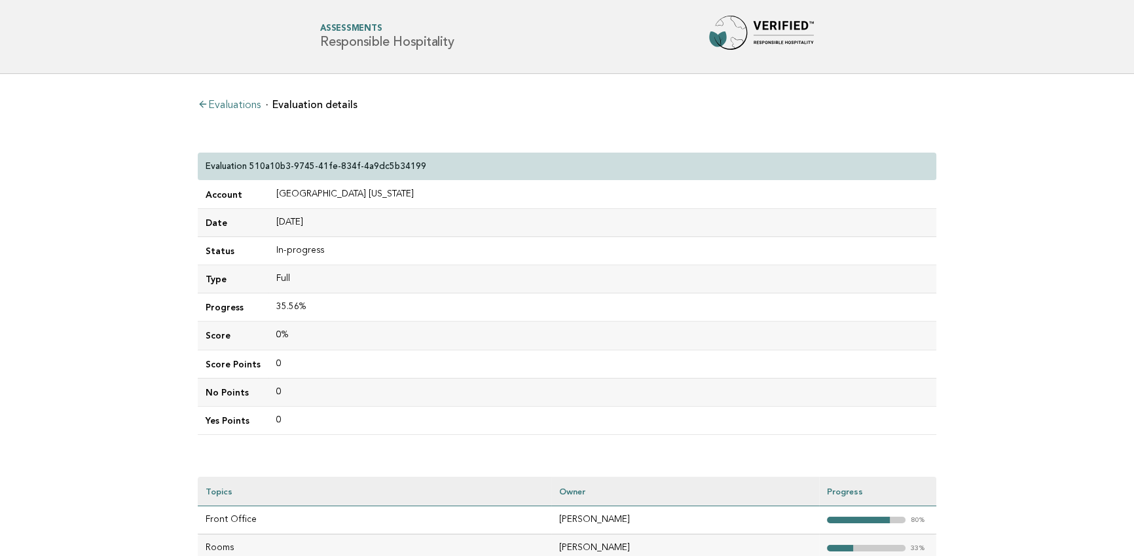
click at [326, 164] on p "Evaluation 510a10b3-9745-41fe-834f-4a9dc5b34199" at bounding box center [316, 166] width 221 height 12
copy div "Evaluation 510a10b3-9745-41fe-834f-4a9dc5b34199"
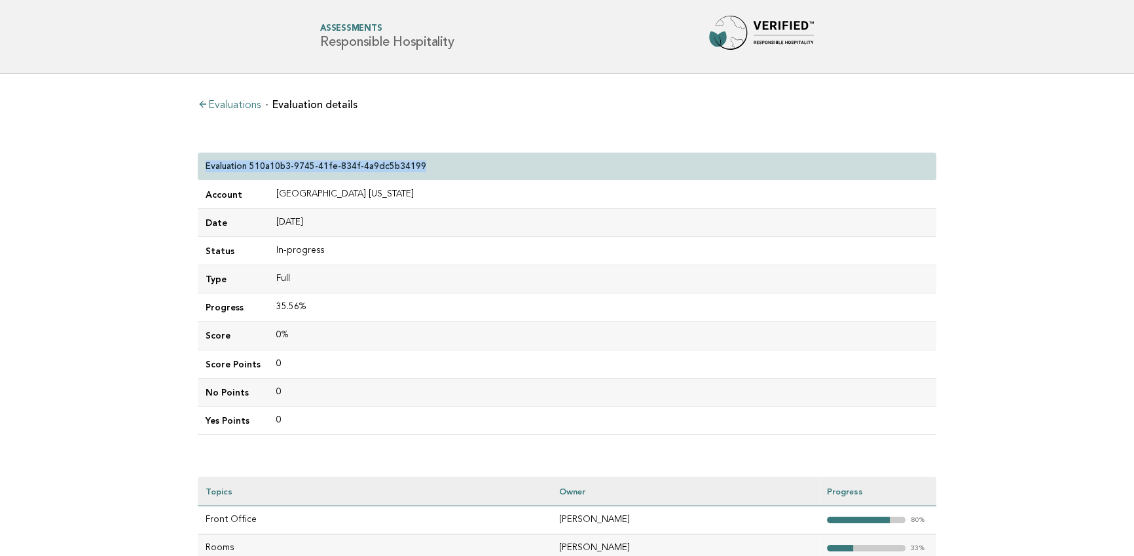
click at [427, 115] on div "Evaluations Evaluation details Evaluation 510a10b3-9745-41fe-834f-4a9dc5b34199 …" at bounding box center [567, 386] width 760 height 625
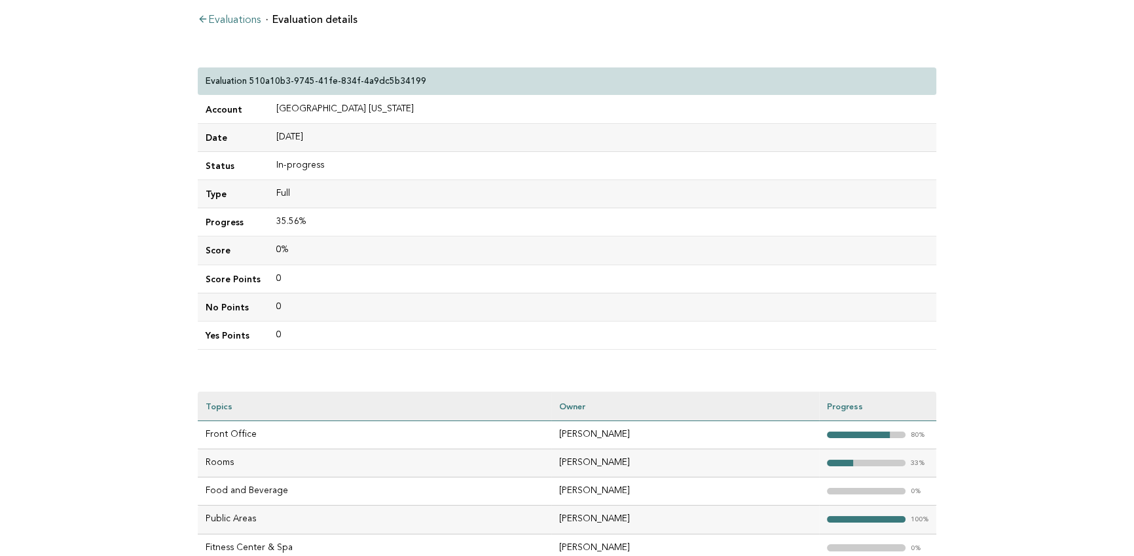
scroll to position [124, 0]
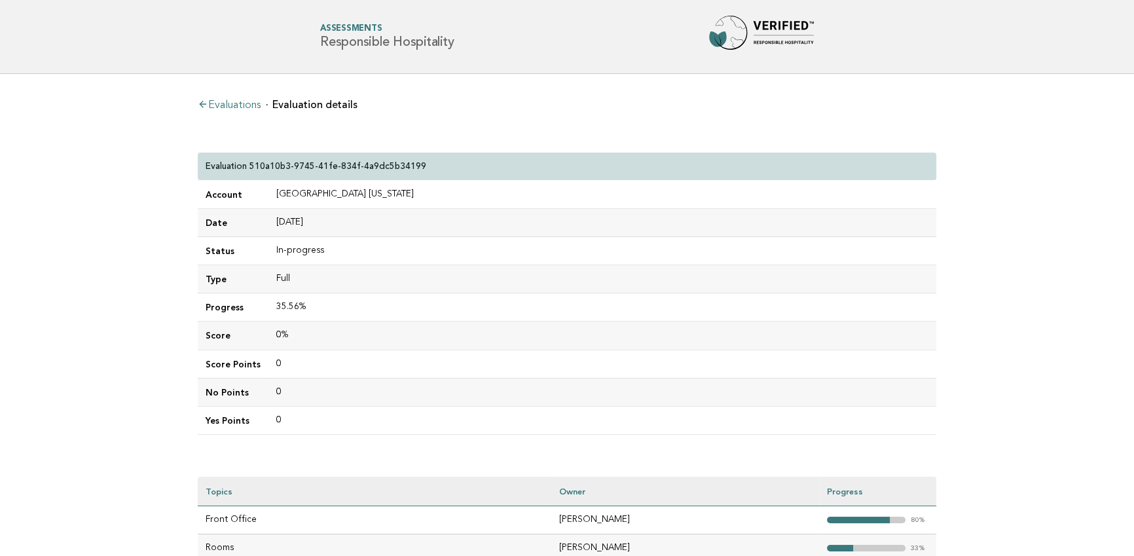
click at [192, 105] on div "Evaluations Evaluation details Evaluation 510a10b3-9745-41fe-834f-4a9dc5b34199 …" at bounding box center [567, 386] width 760 height 625
click at [205, 105] on icon at bounding box center [203, 104] width 10 height 10
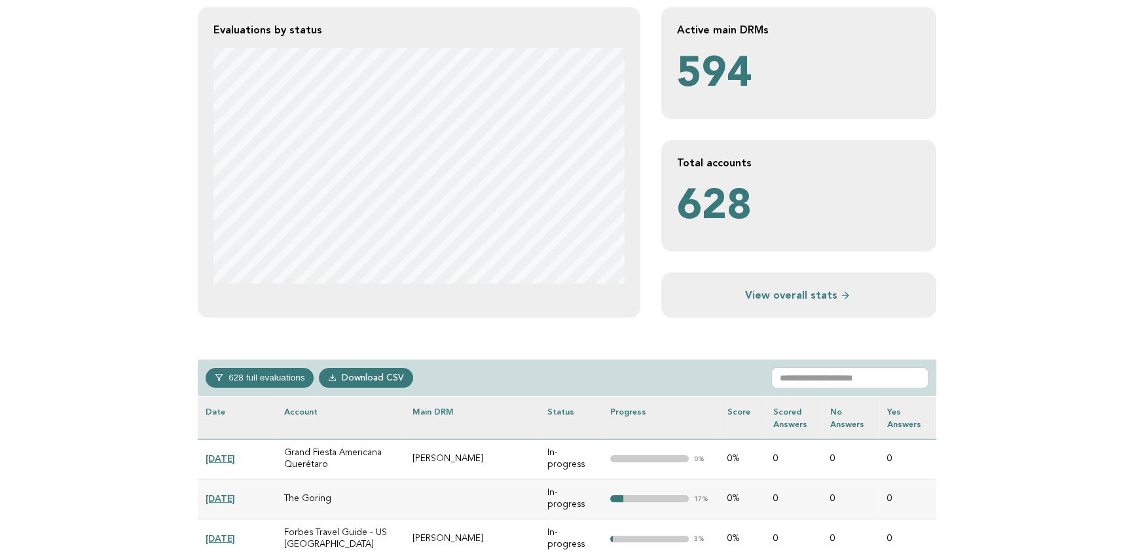
scroll to position [291, 0]
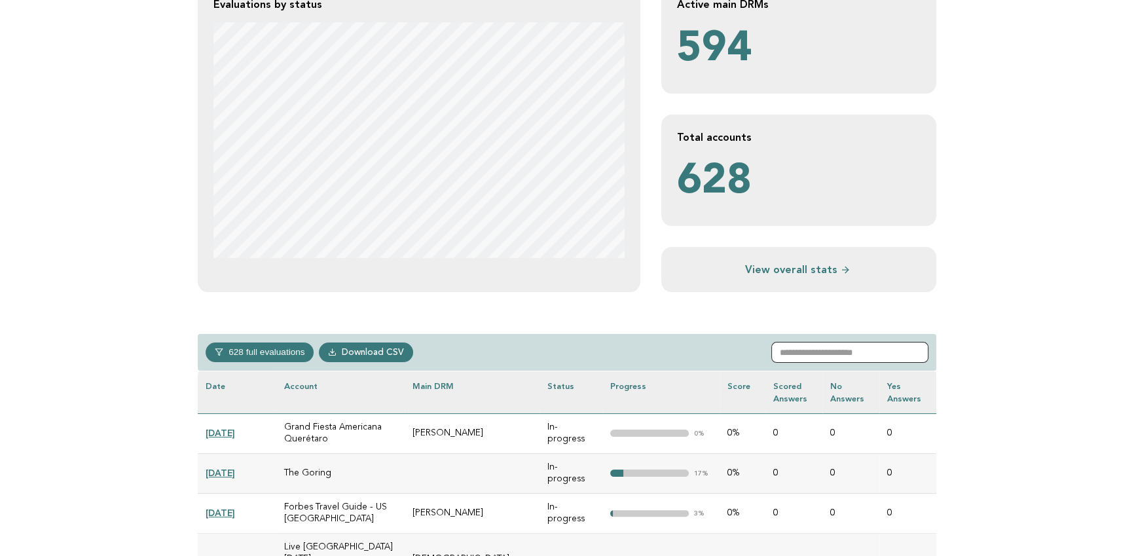
click at [807, 348] on input "text" at bounding box center [849, 352] width 157 height 21
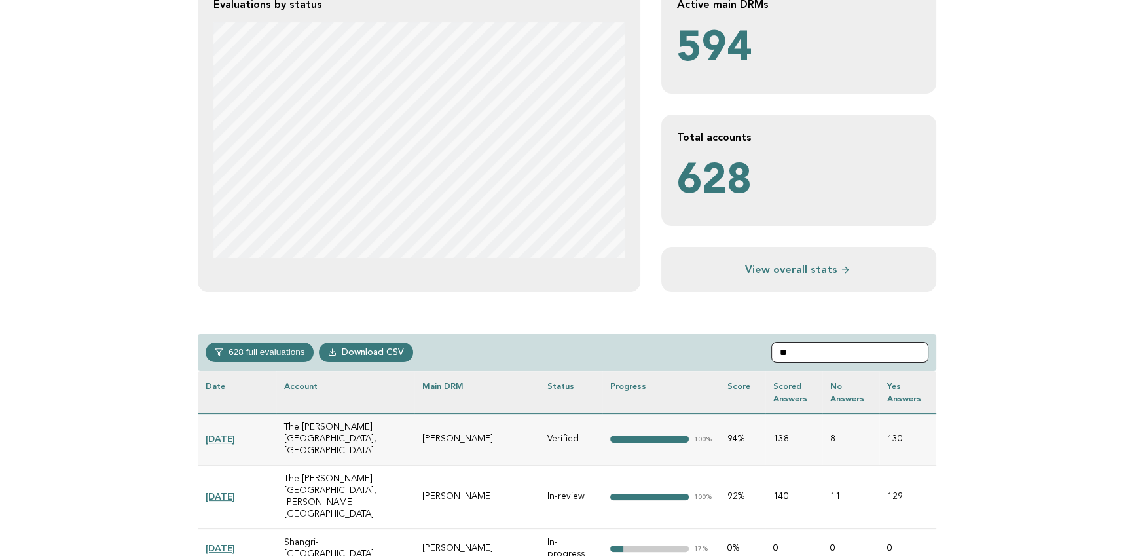
type input "*"
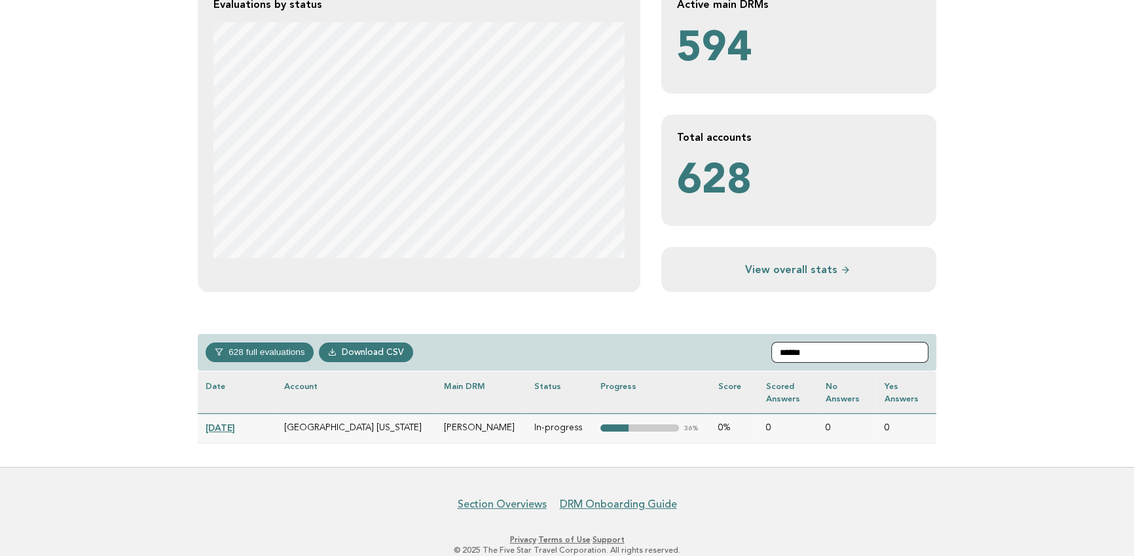
type input "*****"
click at [235, 426] on link "2024-10-15" at bounding box center [220, 427] width 29 height 10
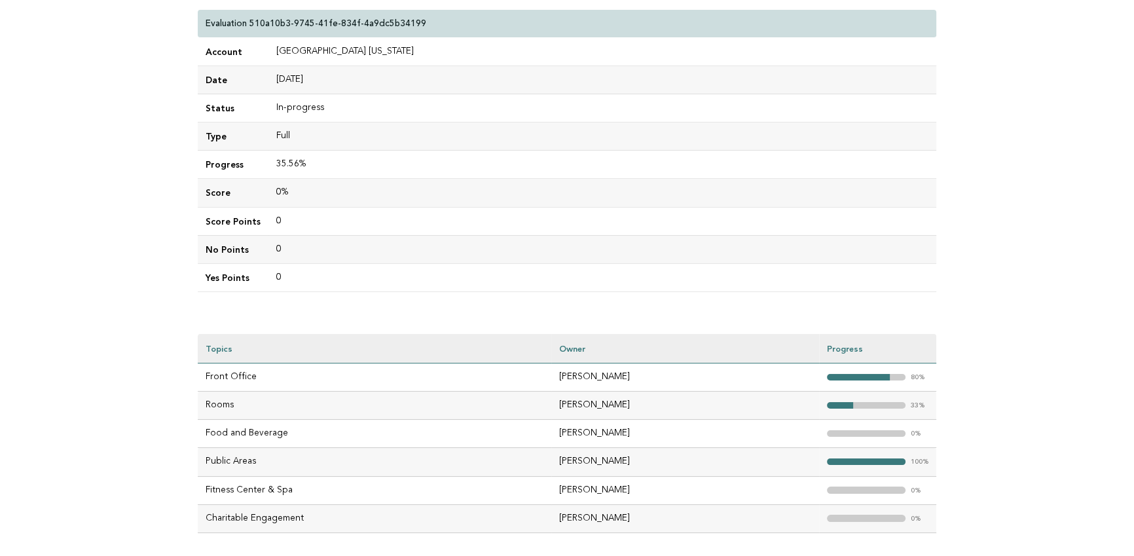
scroll to position [115, 0]
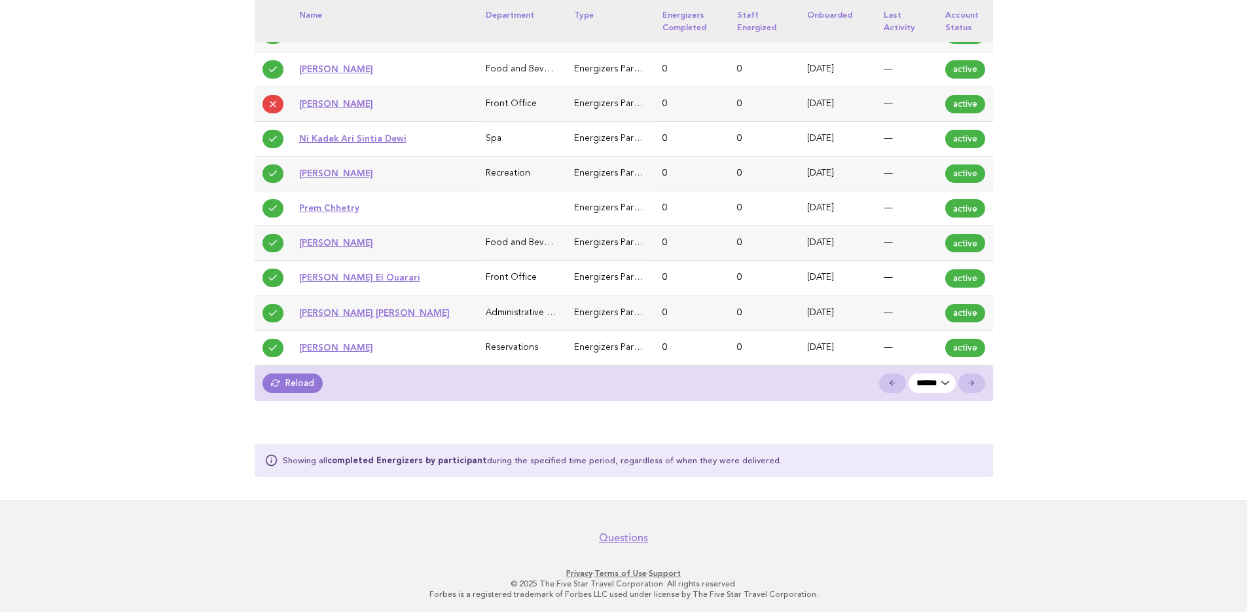
scroll to position [1211, 0]
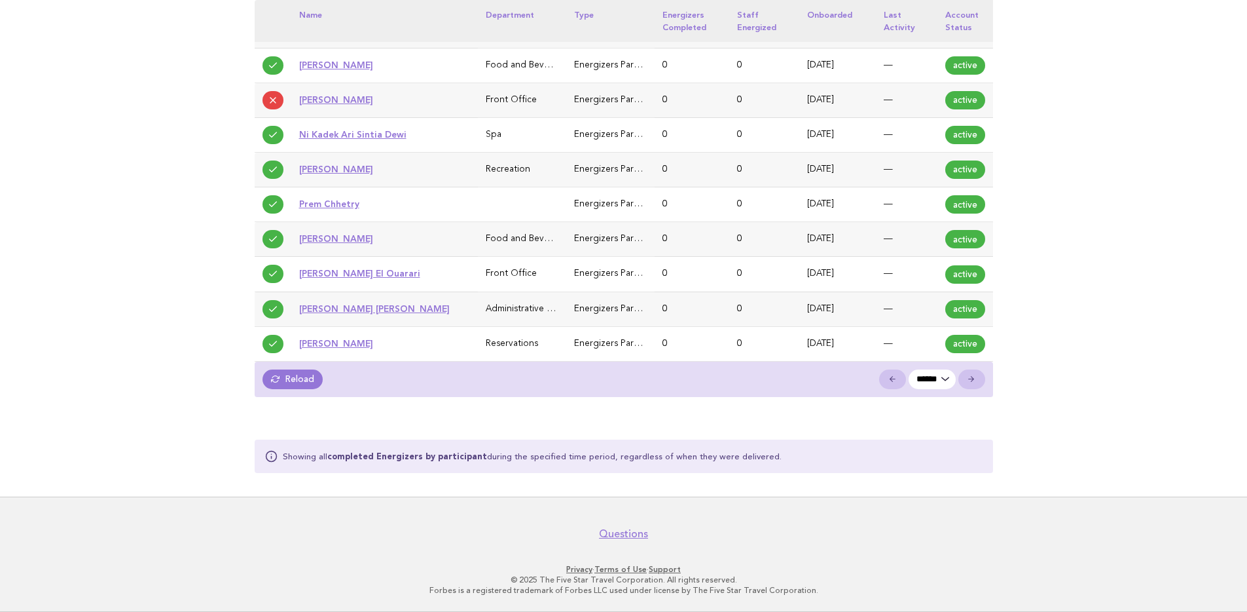
click at [282, 367] on div "Reload ******" at bounding box center [624, 379] width 739 height 36
click at [280, 376] on link "Reload" at bounding box center [293, 379] width 61 height 20
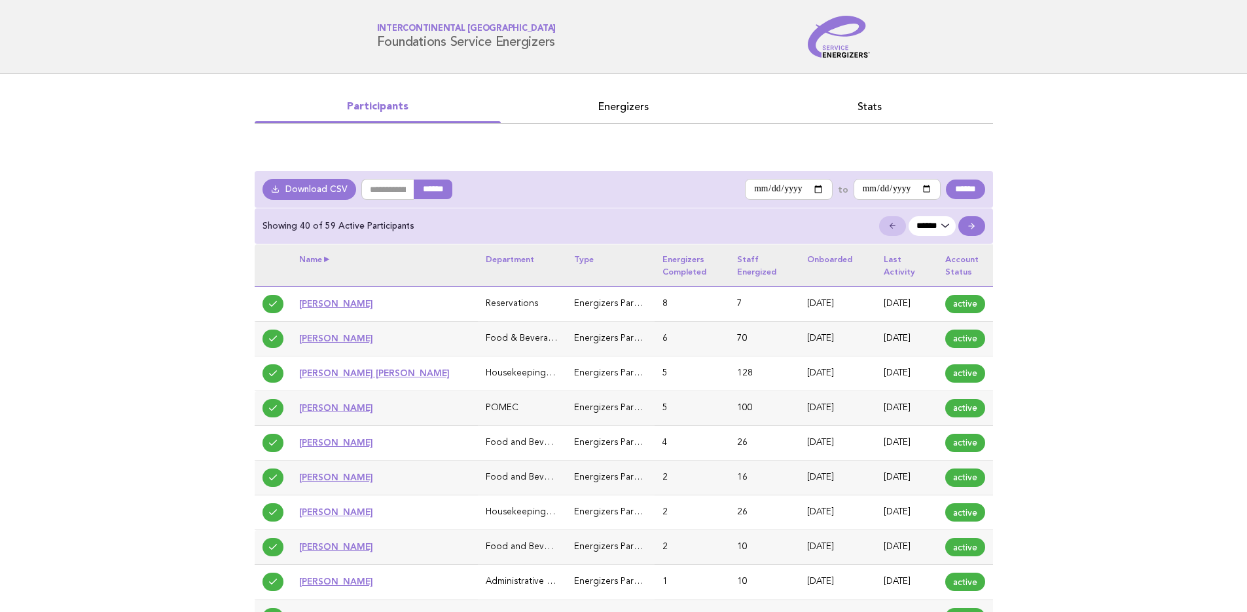
click at [326, 257] on th "Name" at bounding box center [384, 265] width 187 height 42
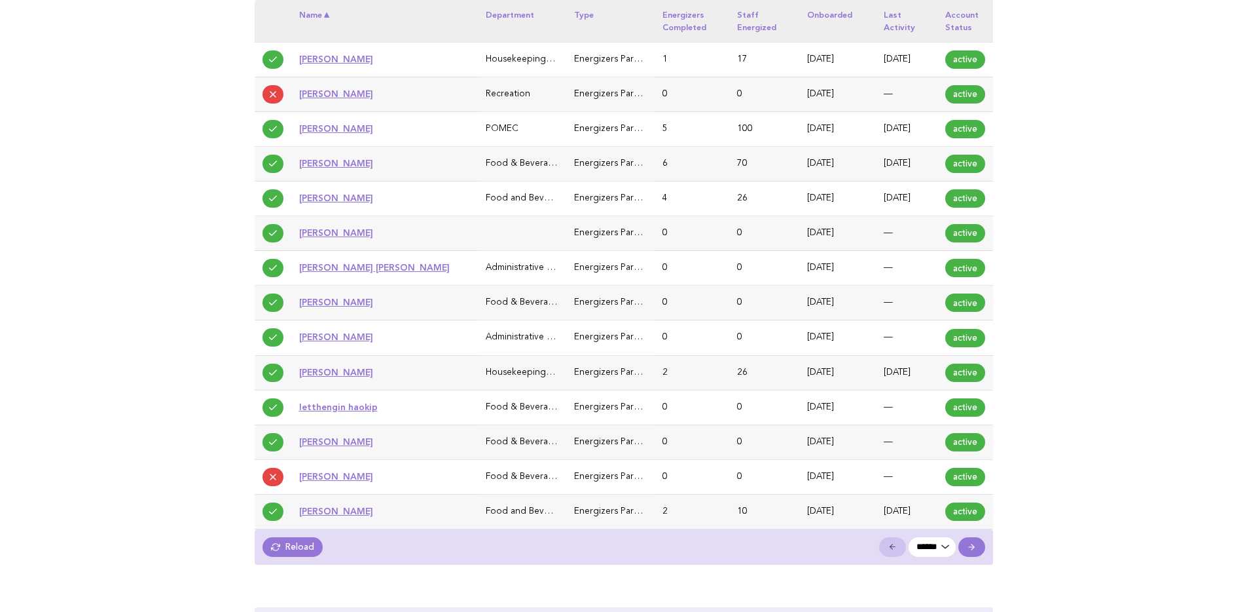
scroll to position [1204, 0]
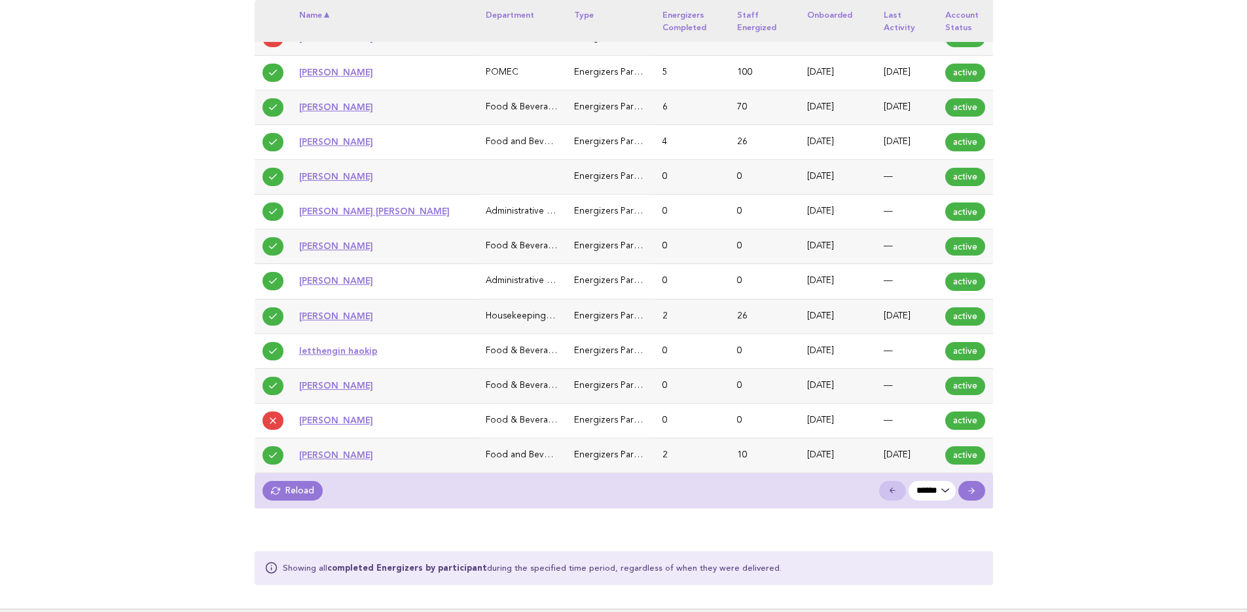
click at [282, 489] on link "Reload" at bounding box center [293, 491] width 61 height 20
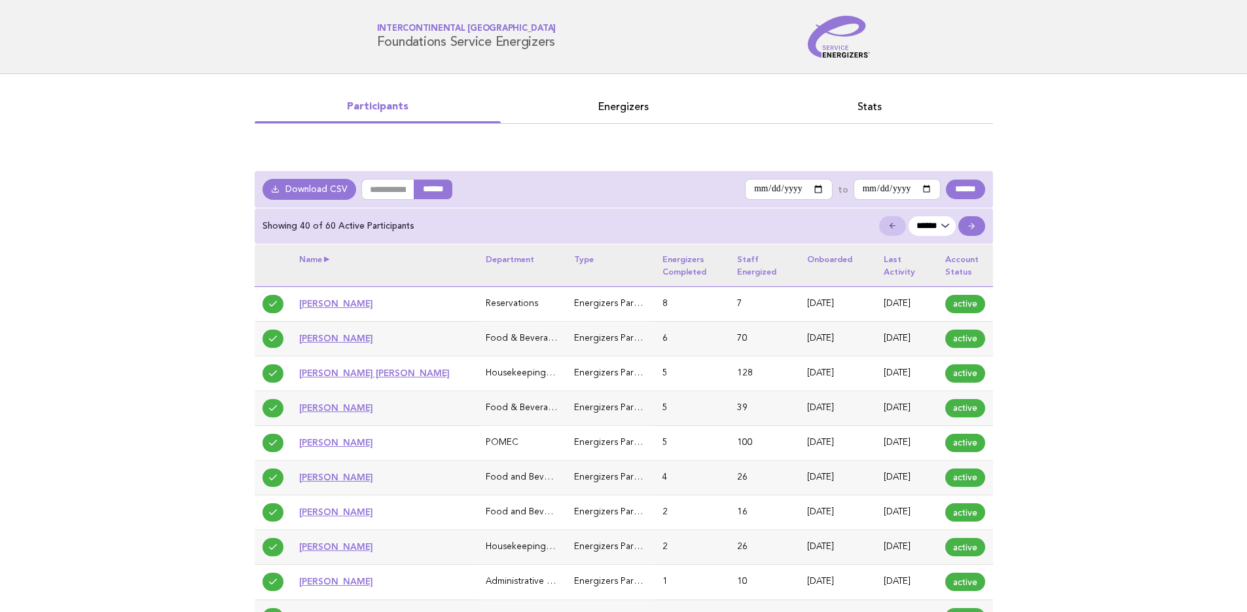
click at [325, 261] on th "Name" at bounding box center [384, 265] width 187 height 42
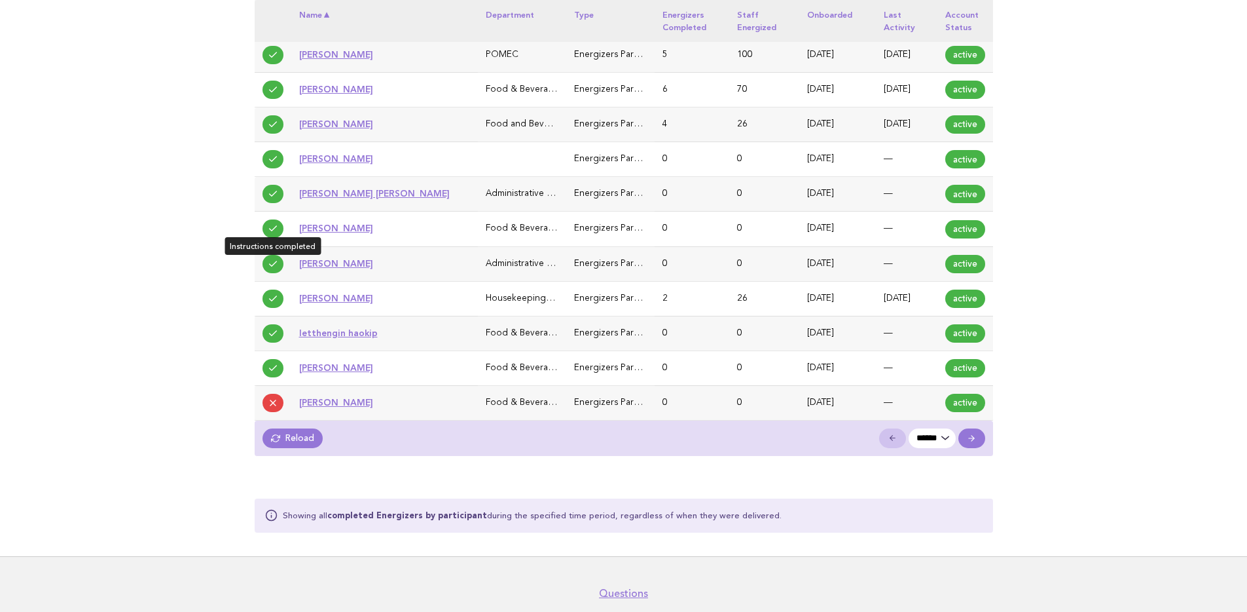
scroll to position [1316, 0]
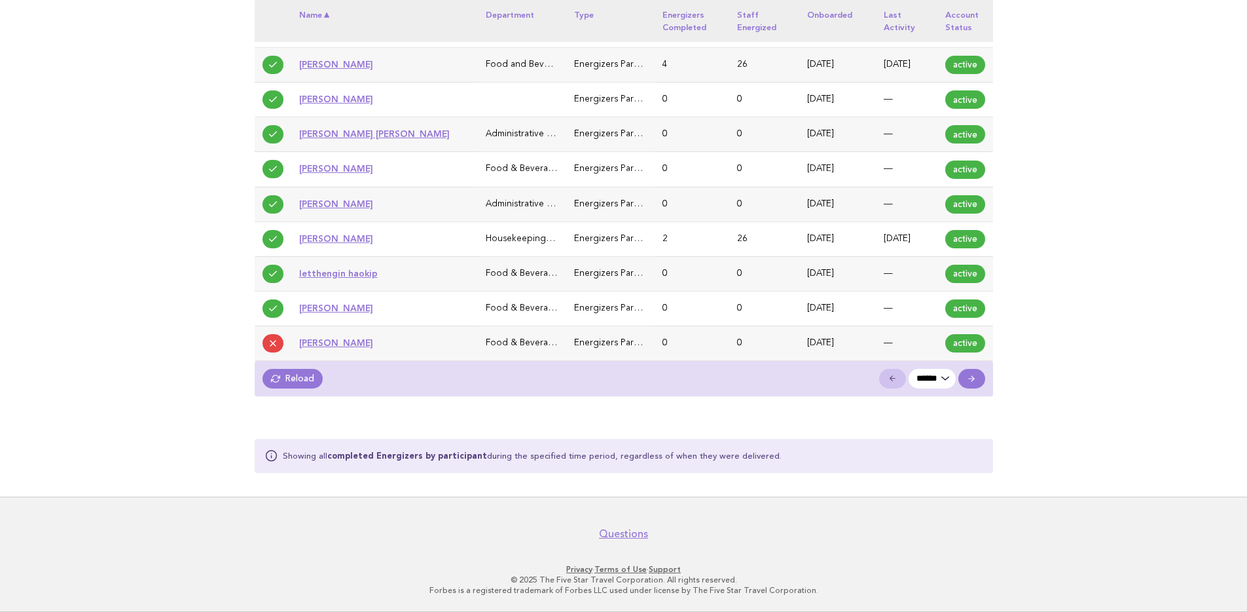
click at [294, 384] on link "Reload" at bounding box center [293, 379] width 61 height 20
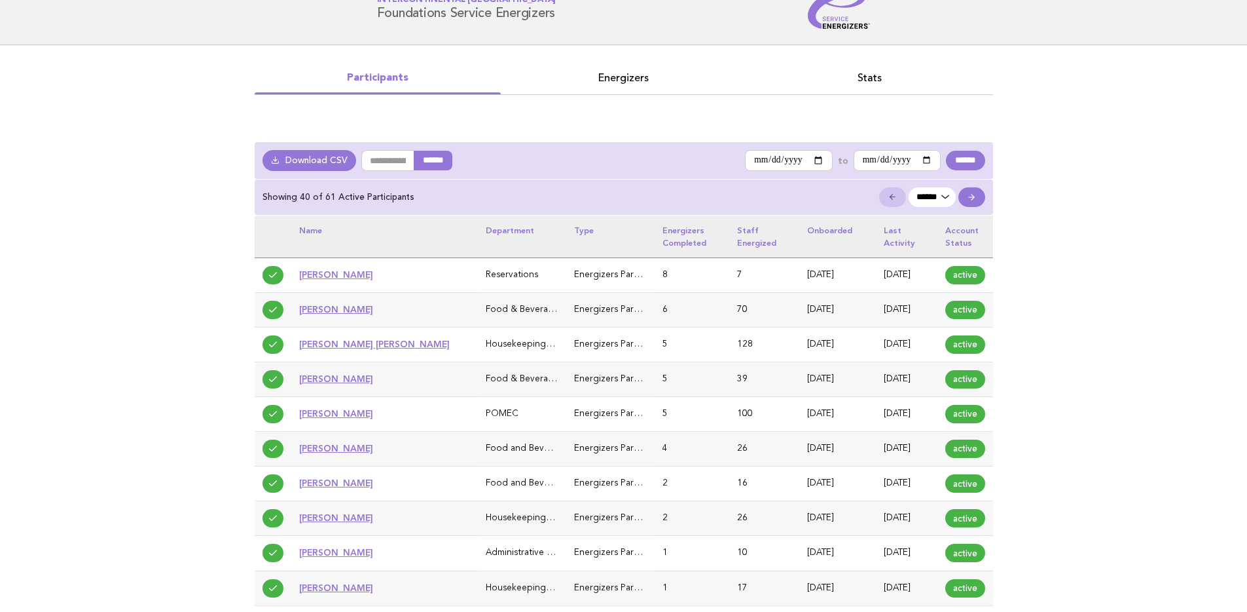
scroll to position [33, 0]
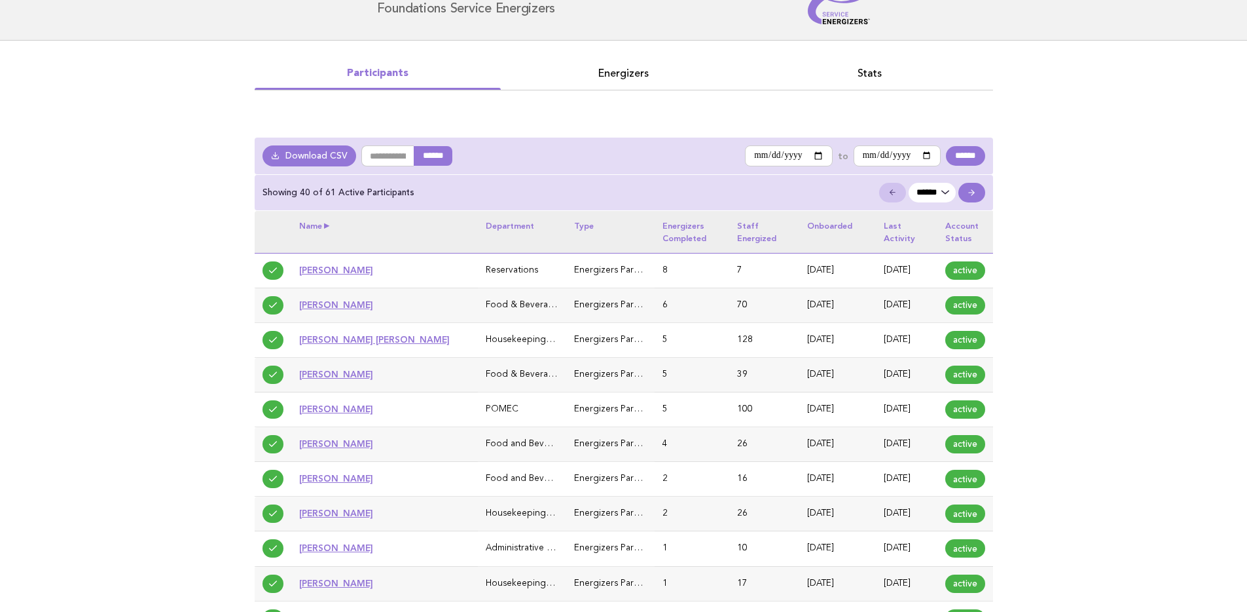
click at [333, 230] on th "Name" at bounding box center [384, 232] width 187 height 42
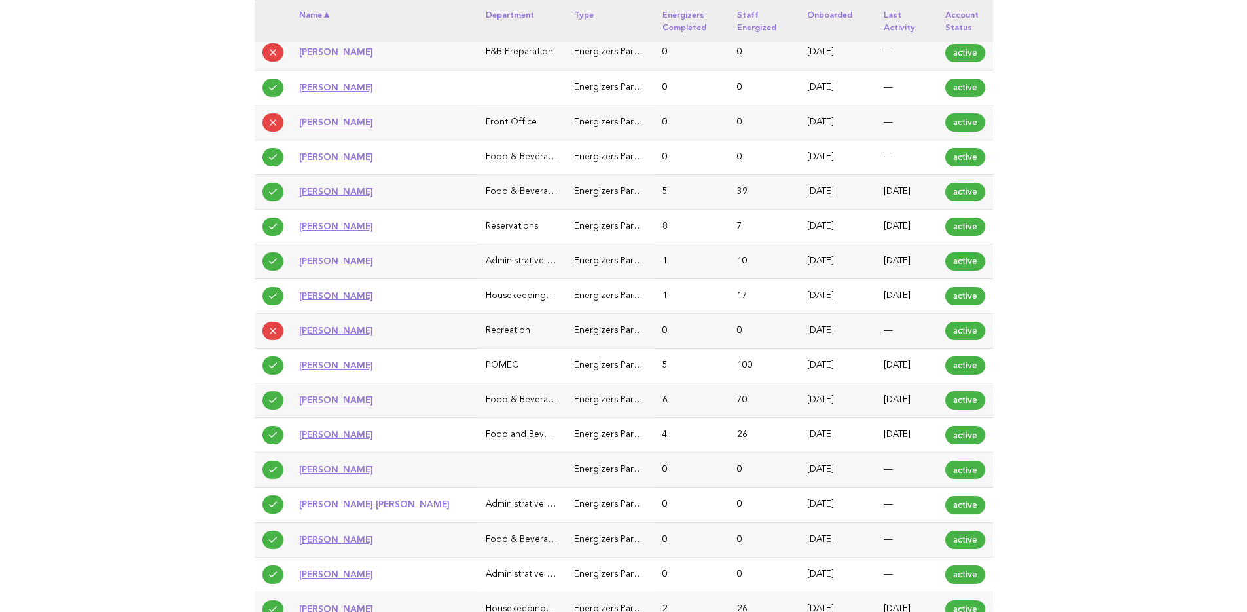
scroll to position [1316, 0]
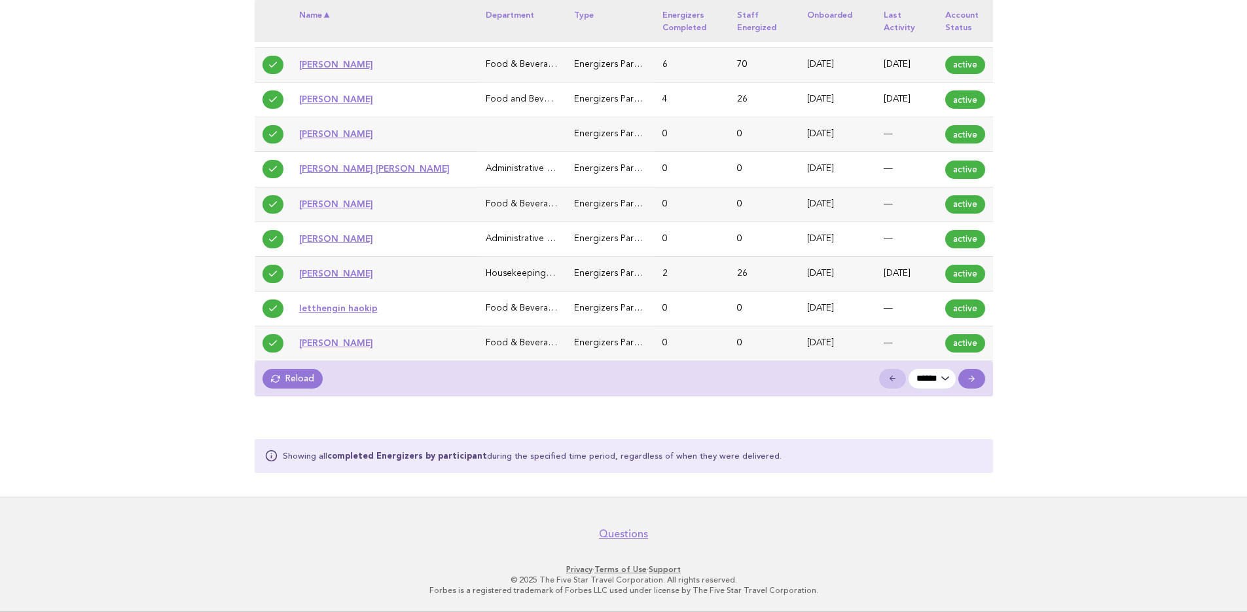
click at [278, 384] on link "Reload" at bounding box center [293, 379] width 61 height 20
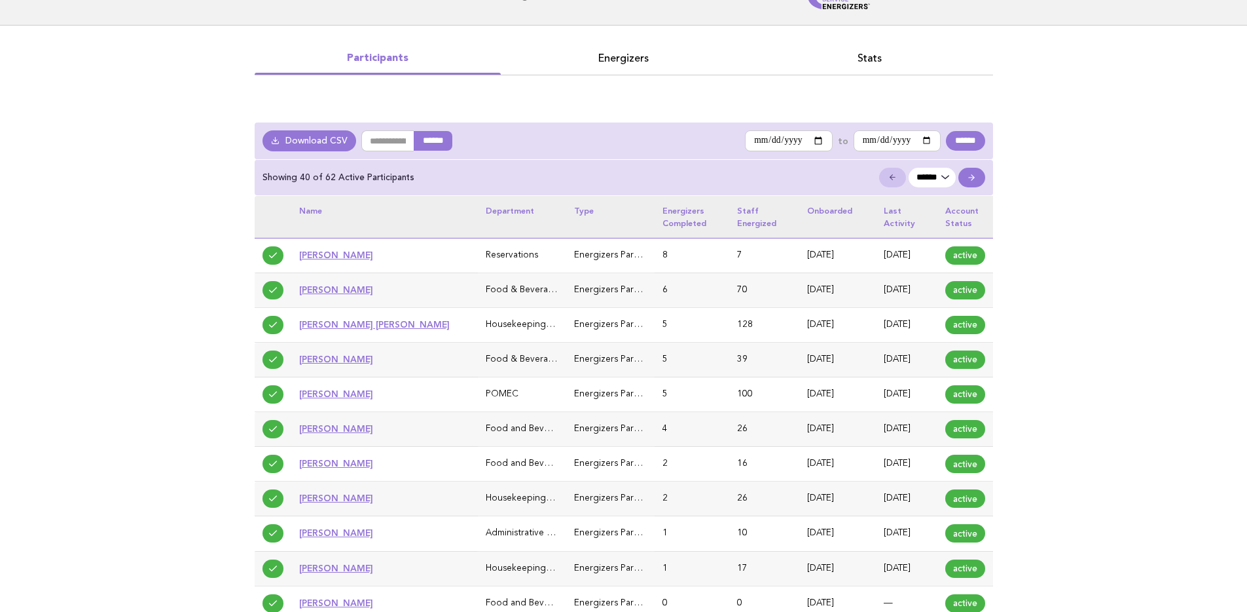
scroll to position [67, 0]
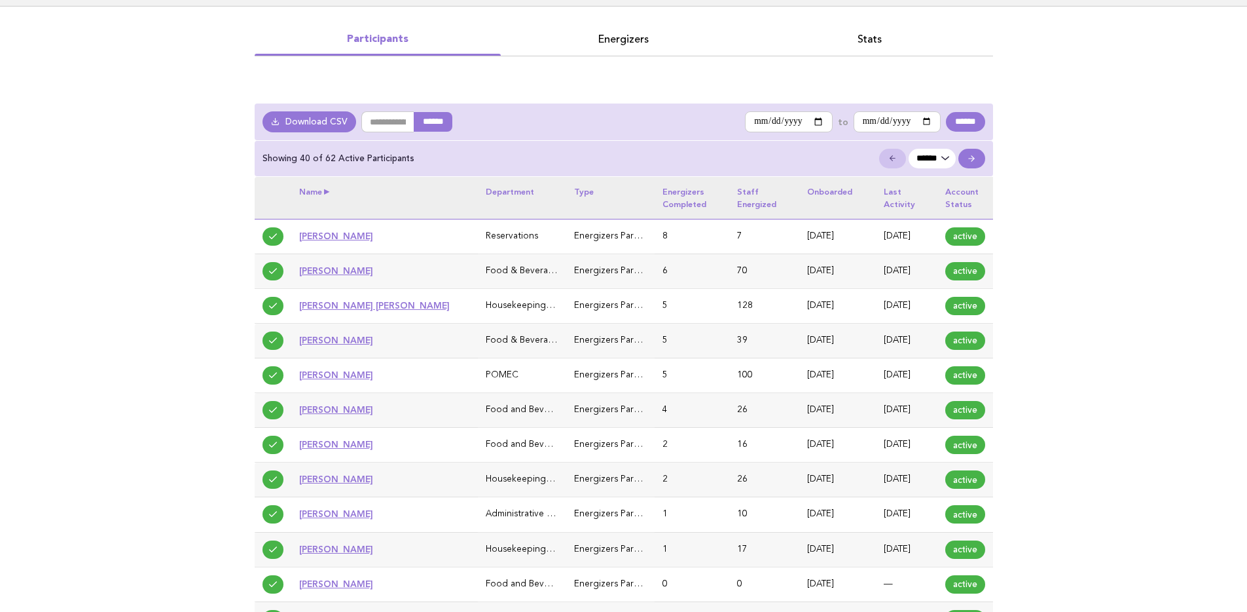
click at [335, 188] on th "Name" at bounding box center [384, 198] width 187 height 42
click at [328, 188] on th "Name" at bounding box center [384, 198] width 187 height 42
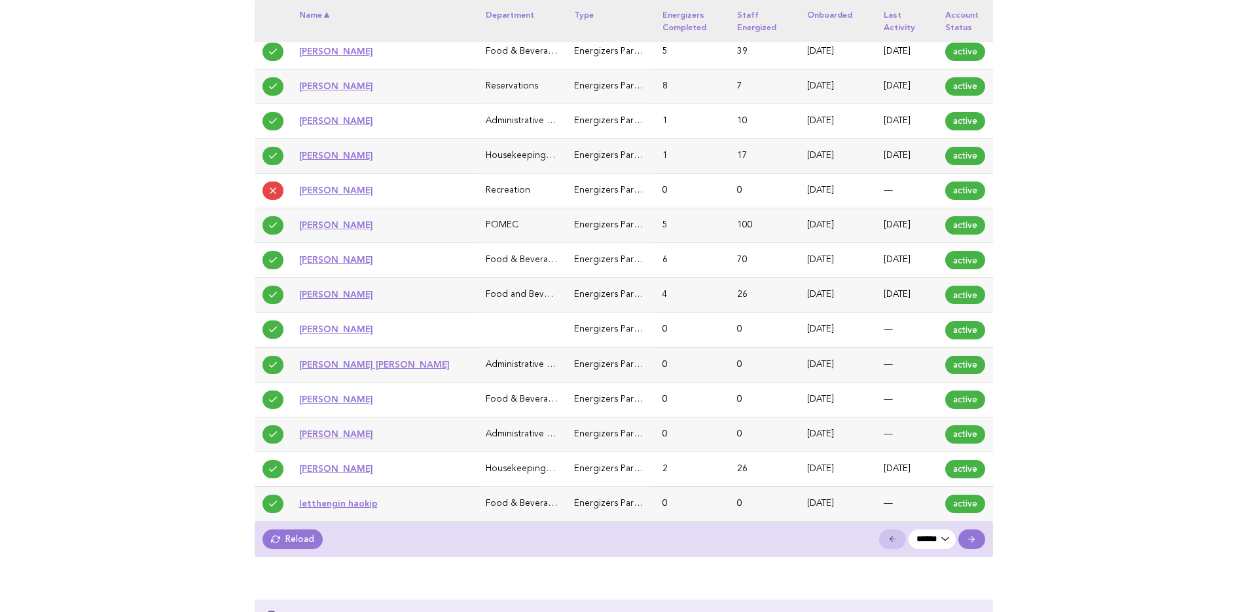
scroll to position [1159, 0]
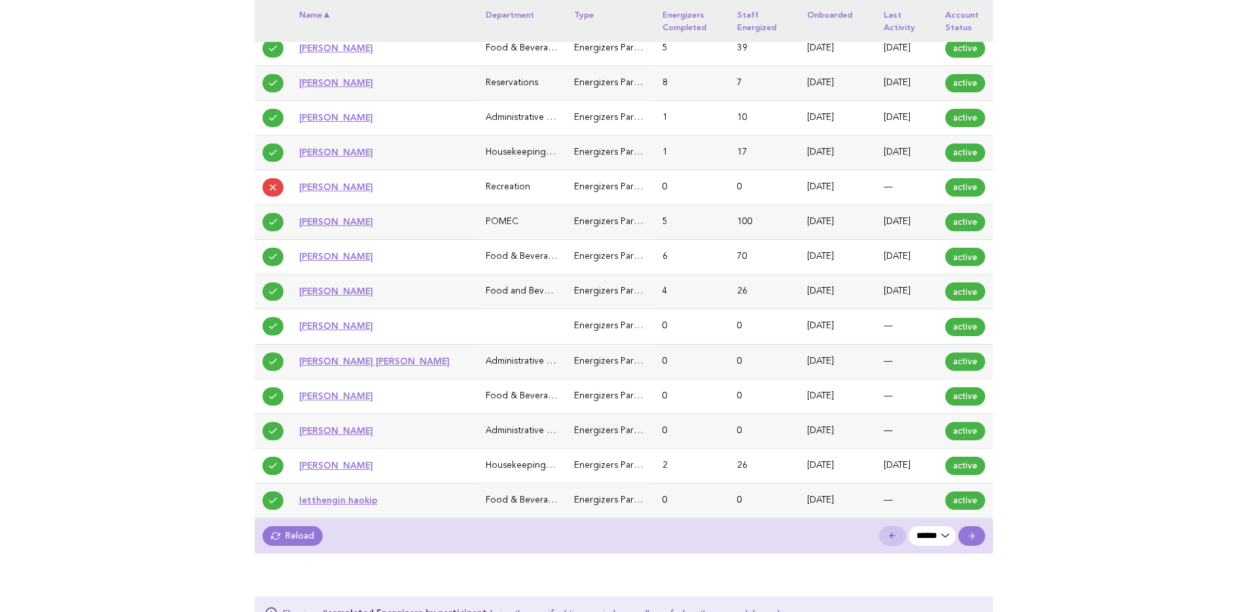
click at [974, 532] on icon at bounding box center [971, 535] width 9 height 9
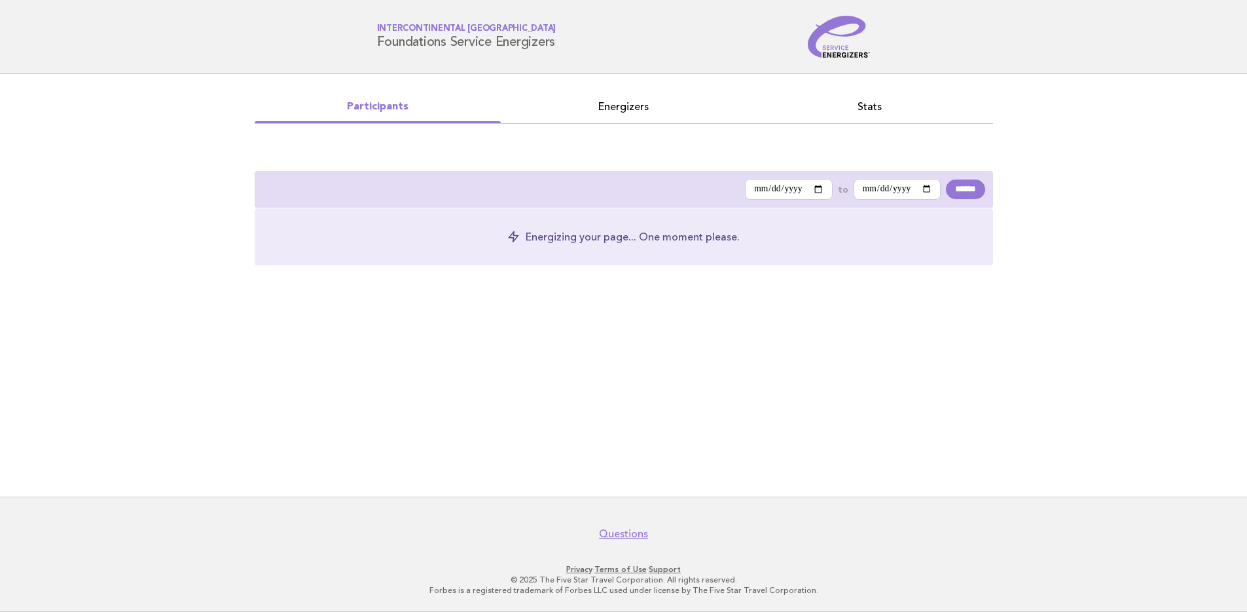
select select "*"
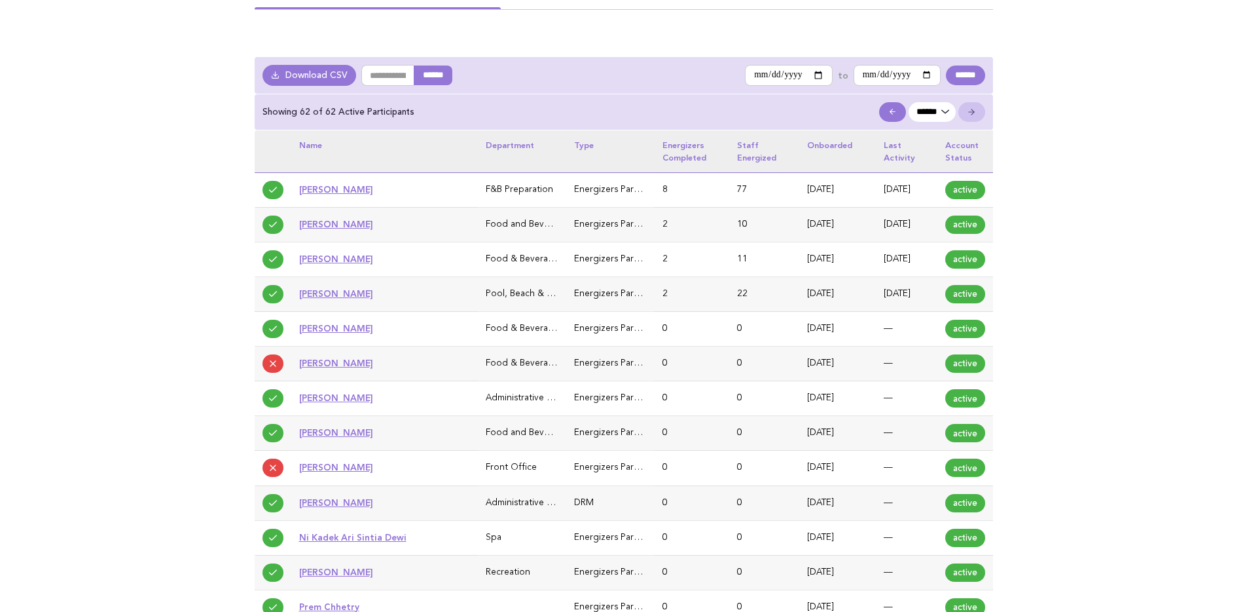
scroll to position [115, 0]
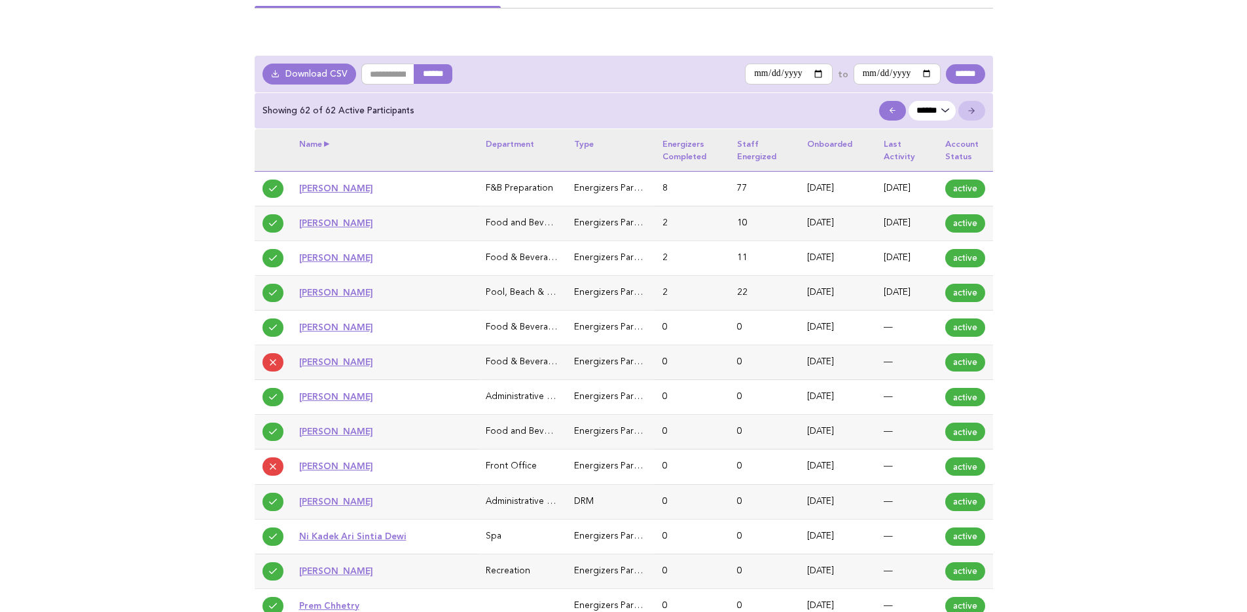
click at [328, 143] on th "Name" at bounding box center [384, 150] width 187 height 42
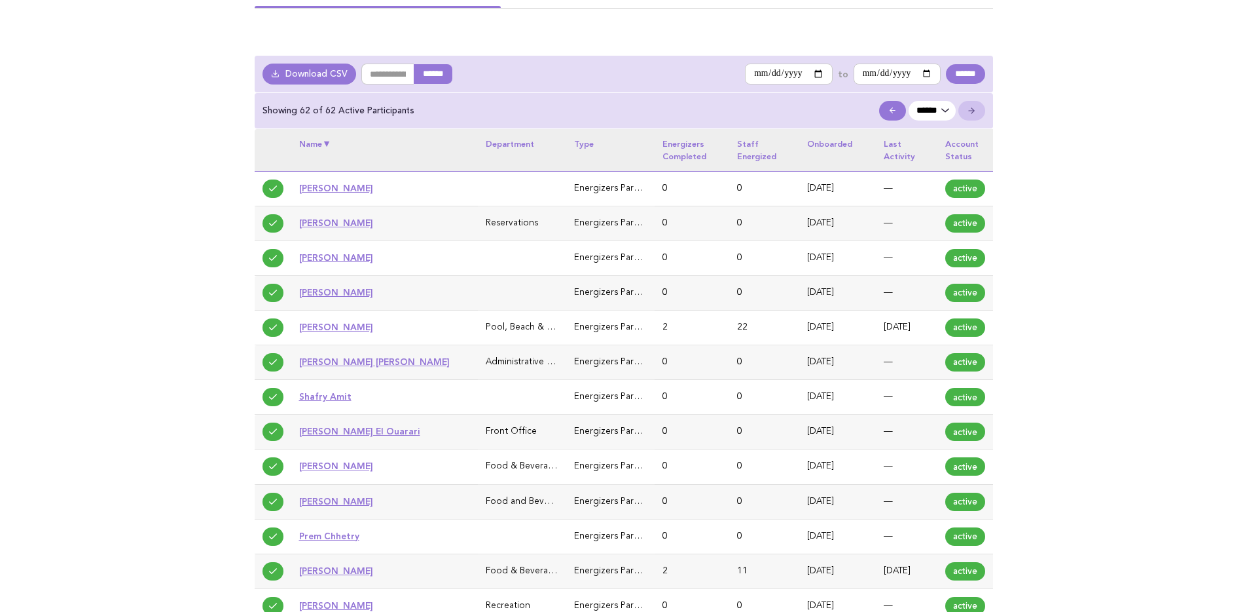
click at [328, 143] on th "Name" at bounding box center [384, 150] width 187 height 42
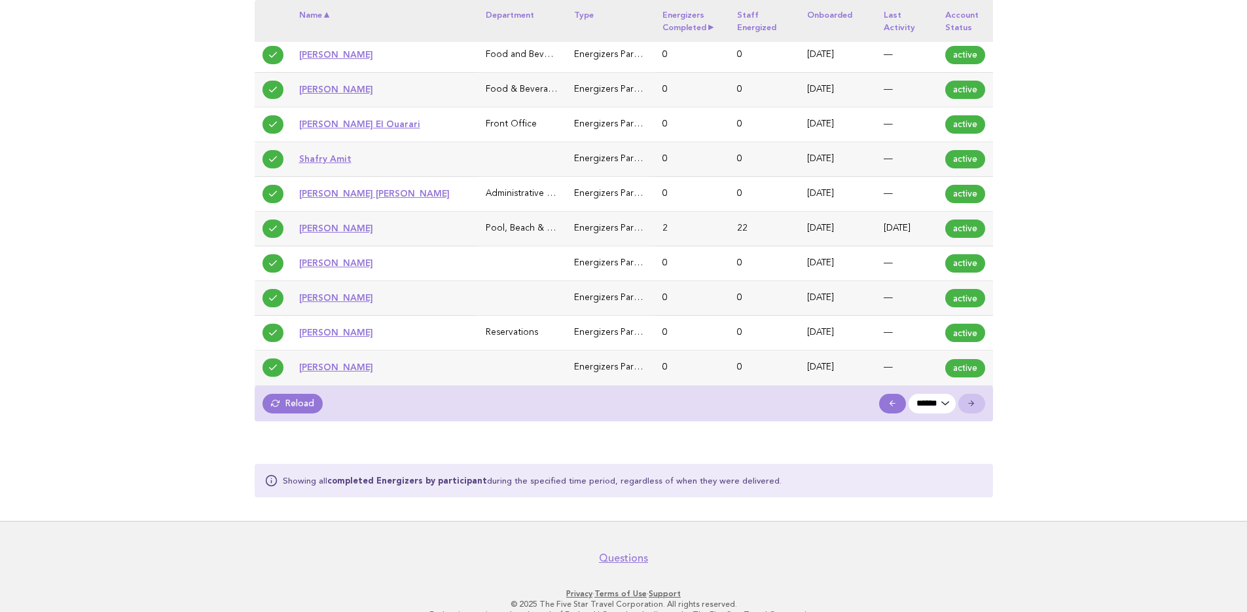
scroll to position [690, 0]
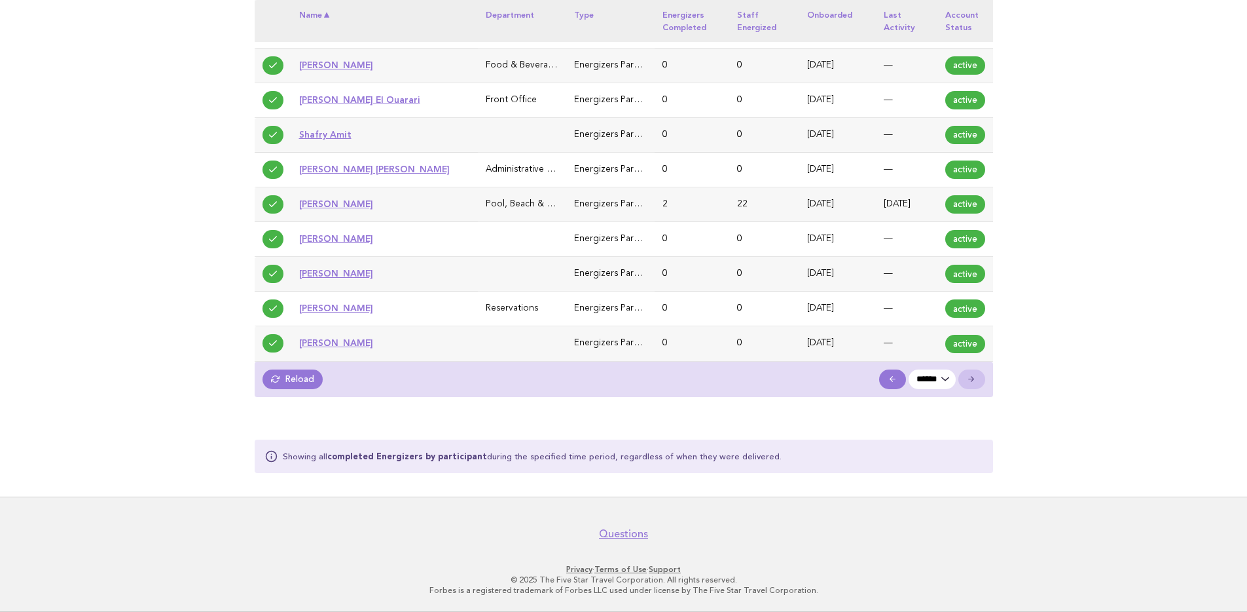
click at [890, 379] on polyline at bounding box center [891, 378] width 3 height 5
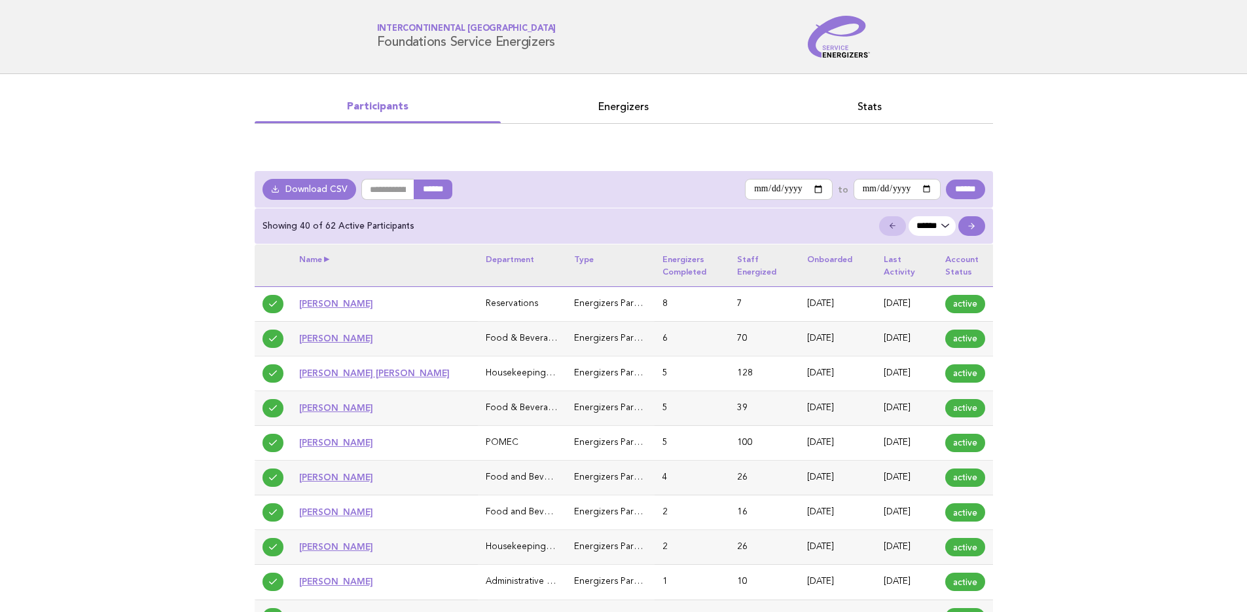
click at [321, 257] on th "Name" at bounding box center [384, 265] width 187 height 42
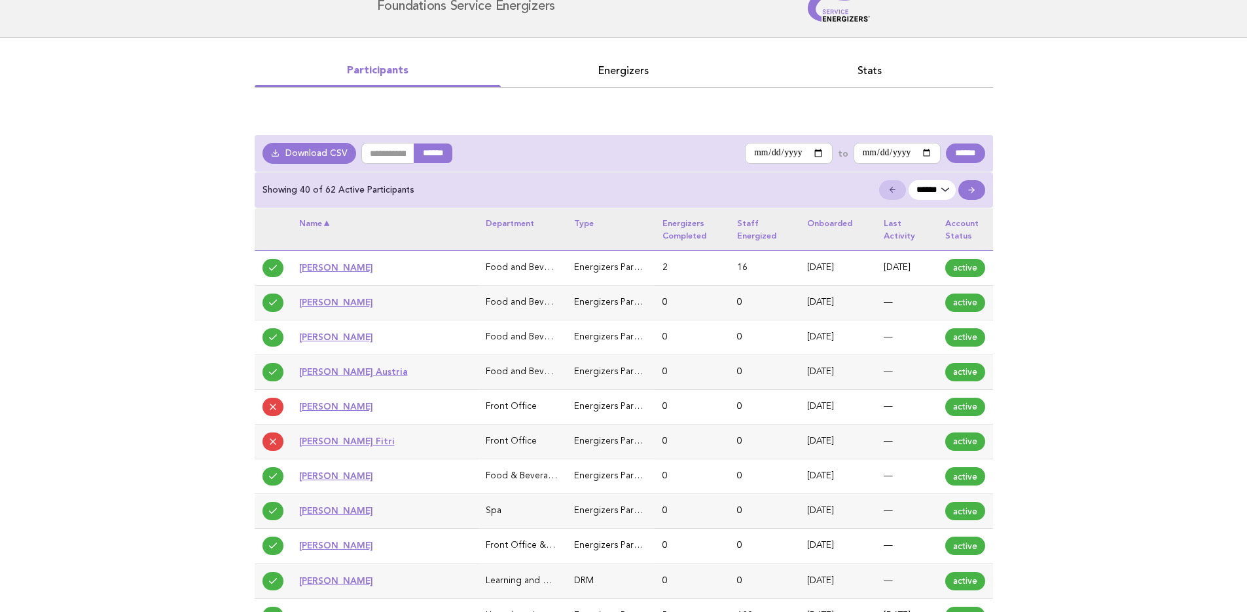
scroll to position [37, 0]
